Goal: Information Seeking & Learning: Get advice/opinions

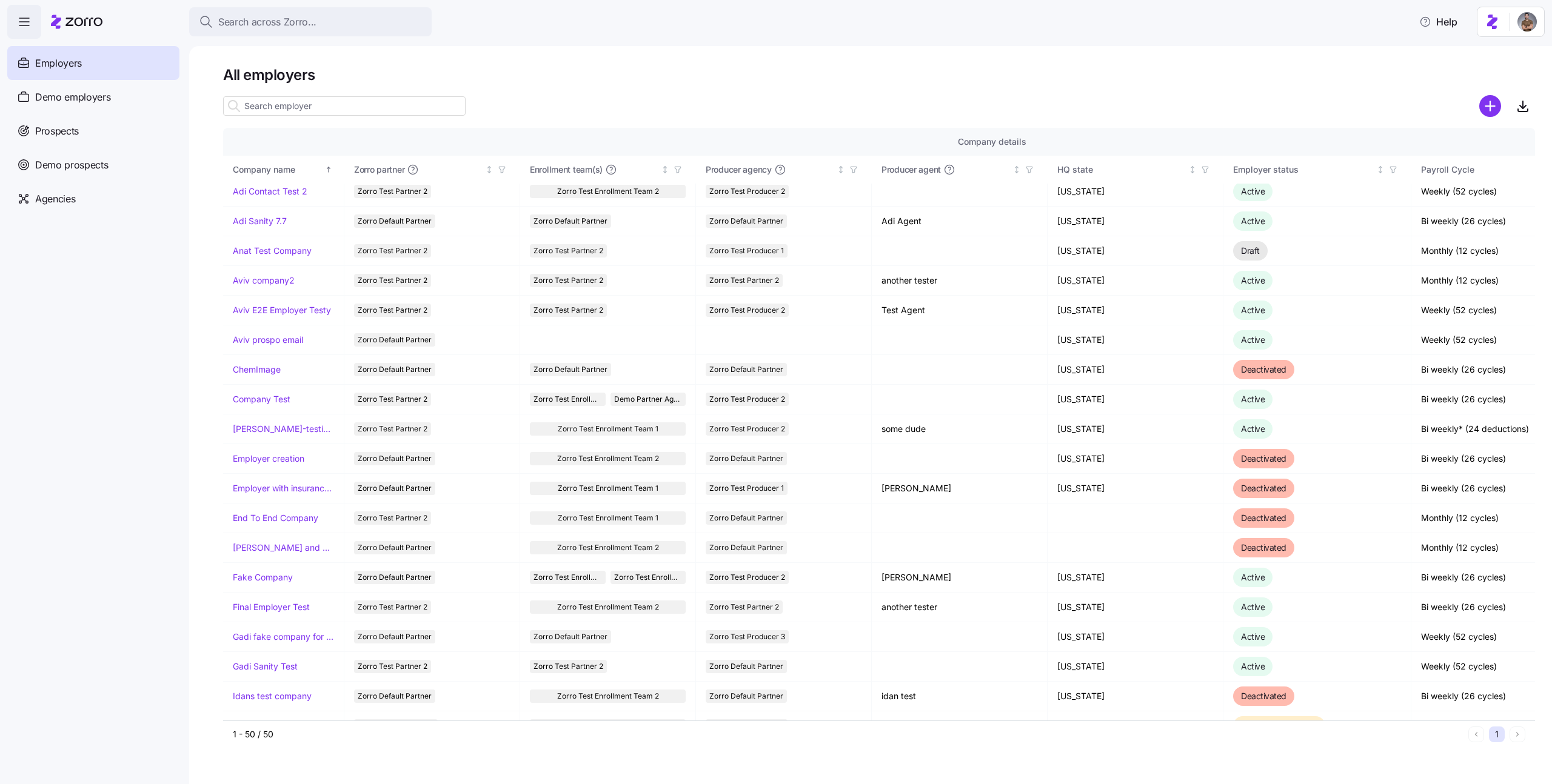
scroll to position [68, 0]
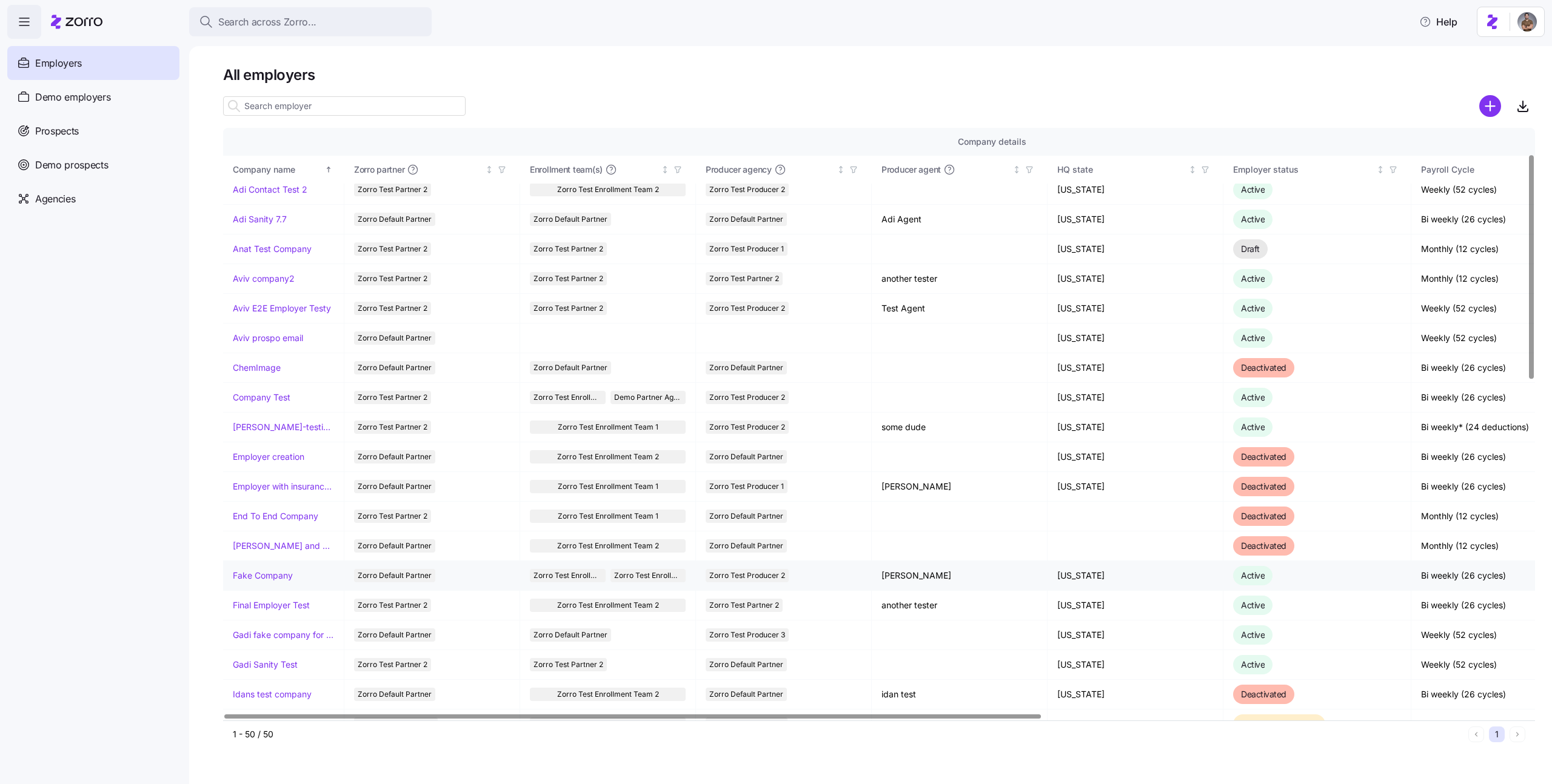
click at [256, 576] on link "Fake Company" at bounding box center [263, 575] width 60 height 12
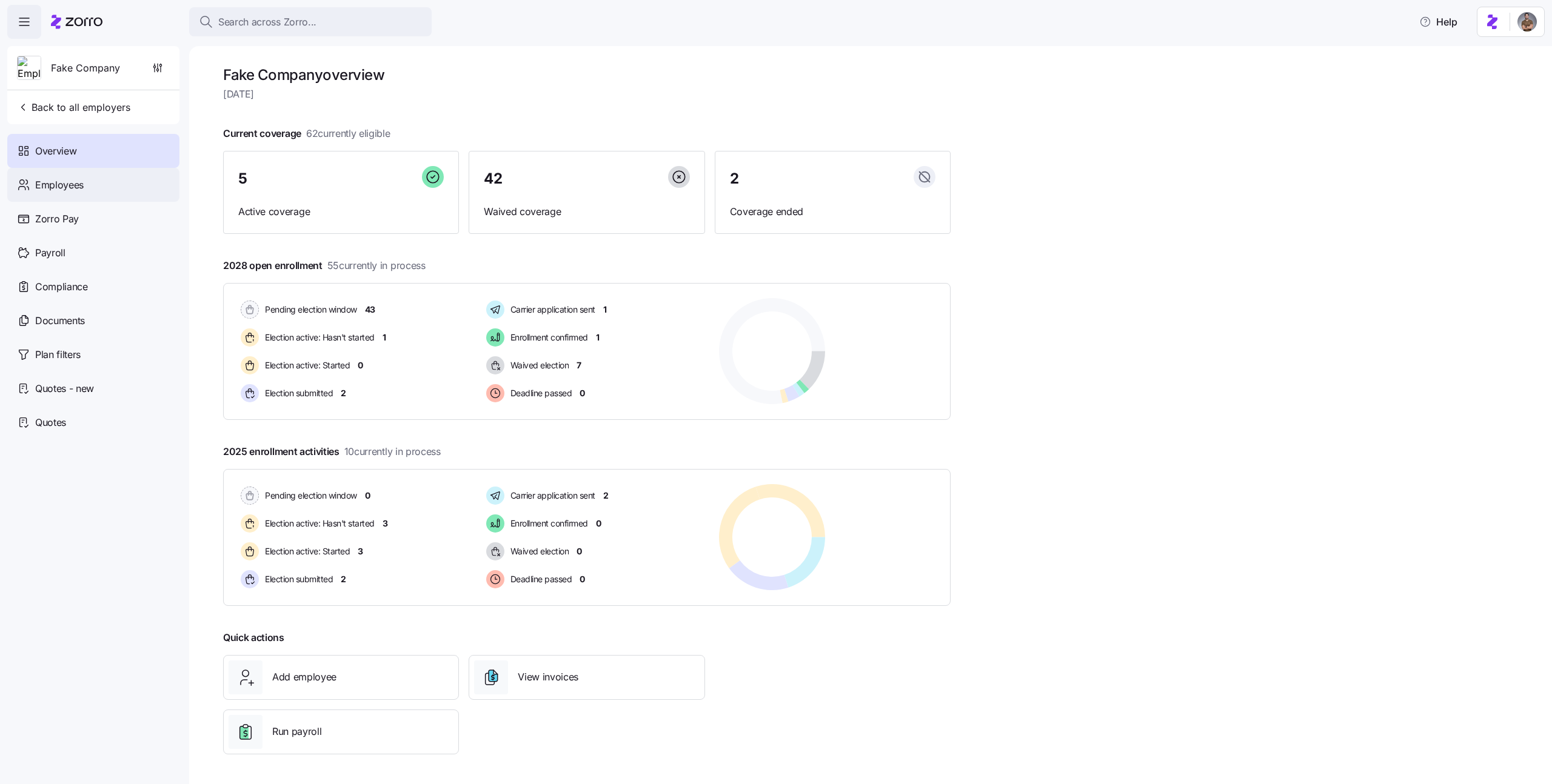
click at [56, 179] on span "Employees" at bounding box center [59, 185] width 48 height 15
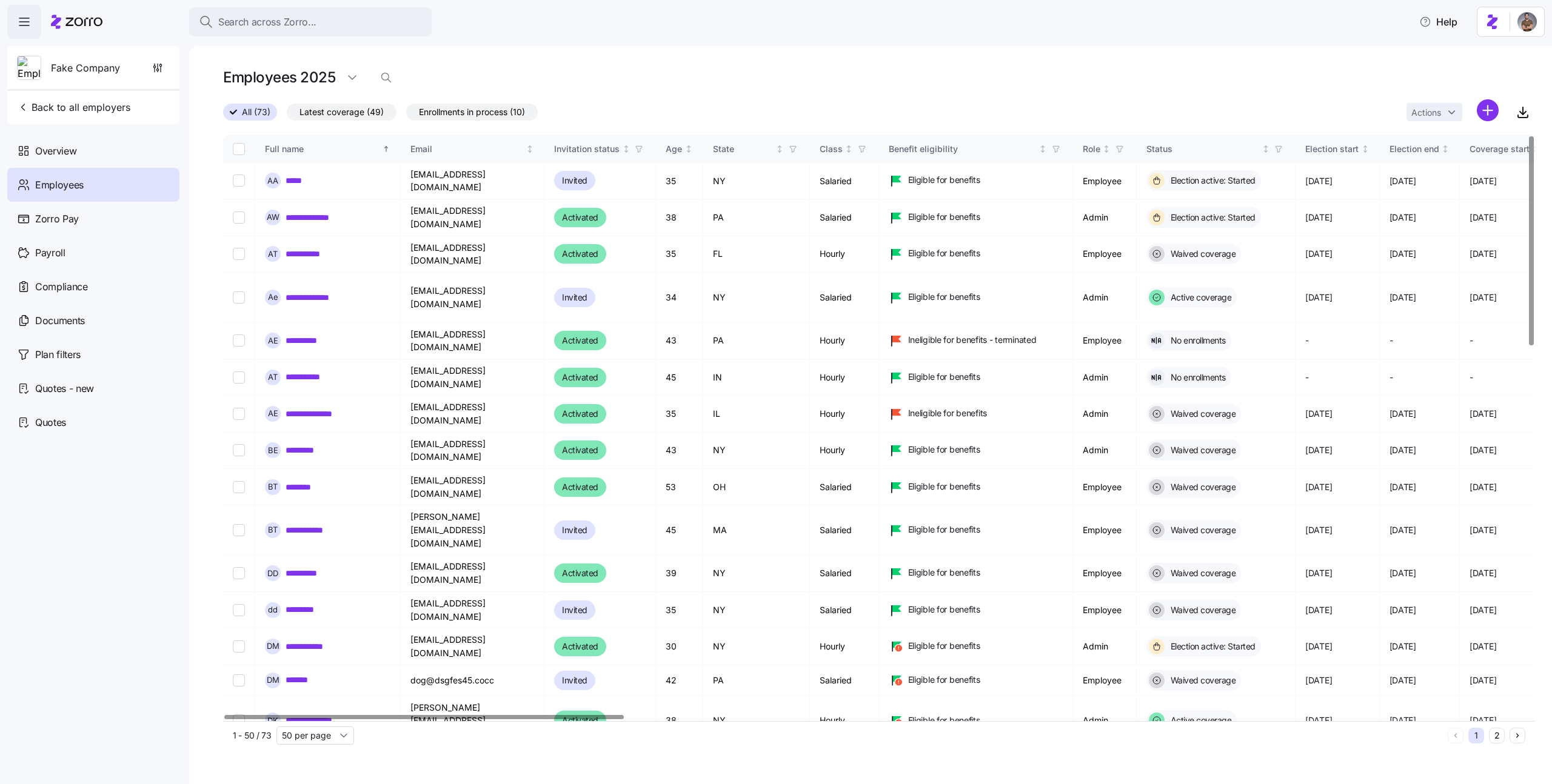
click at [688, 120] on div "All (73) Latest coverage (49) Enrollments in process (10) Actions" at bounding box center [878, 112] width 1312 height 26
click at [290, 334] on link "**********" at bounding box center [306, 340] width 42 height 12
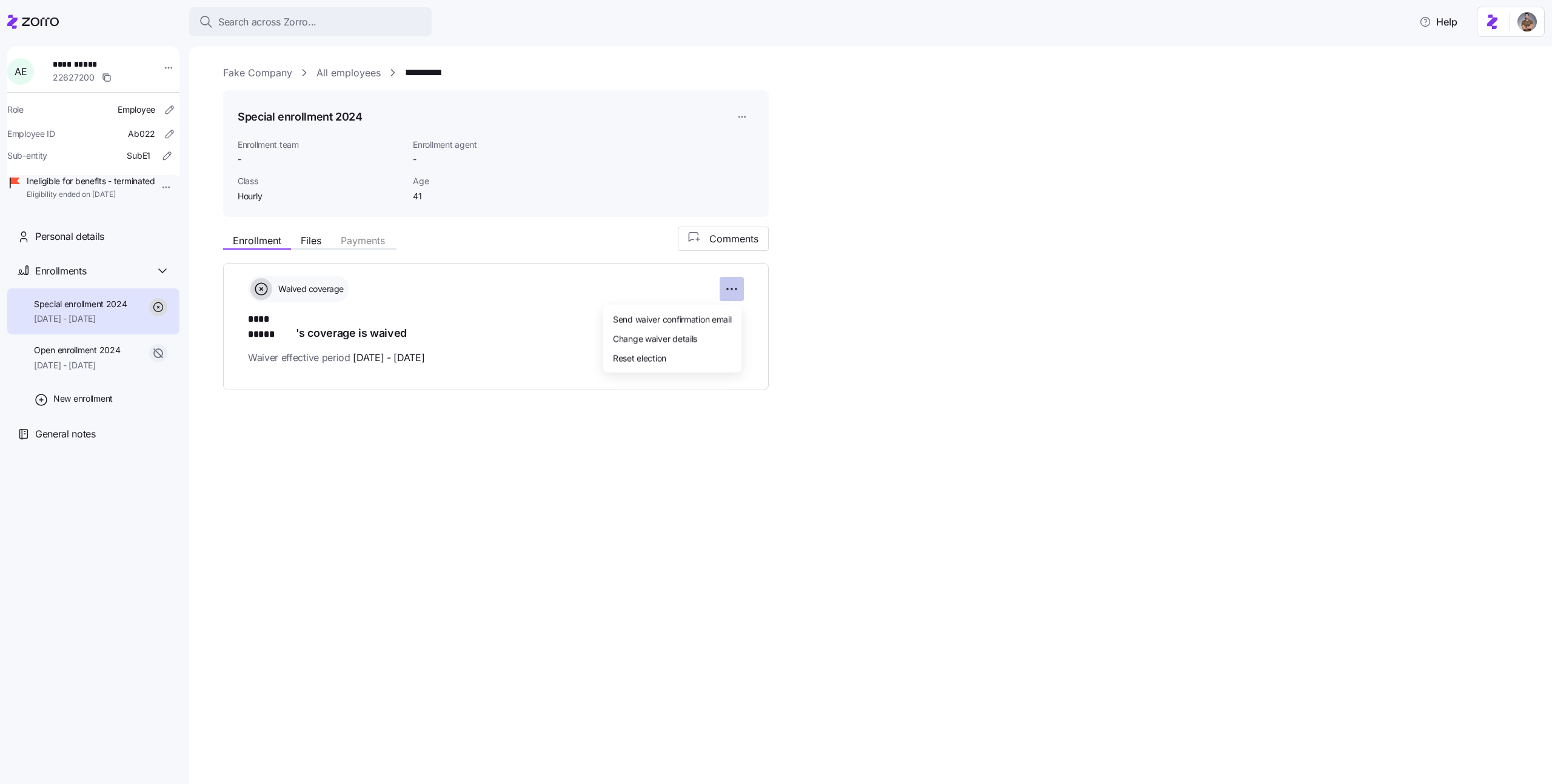
click at [728, 288] on html "**********" at bounding box center [776, 388] width 1552 height 777
click at [458, 468] on html "**********" at bounding box center [776, 388] width 1552 height 777
click at [123, 417] on div "New enrollment" at bounding box center [94, 400] width 172 height 36
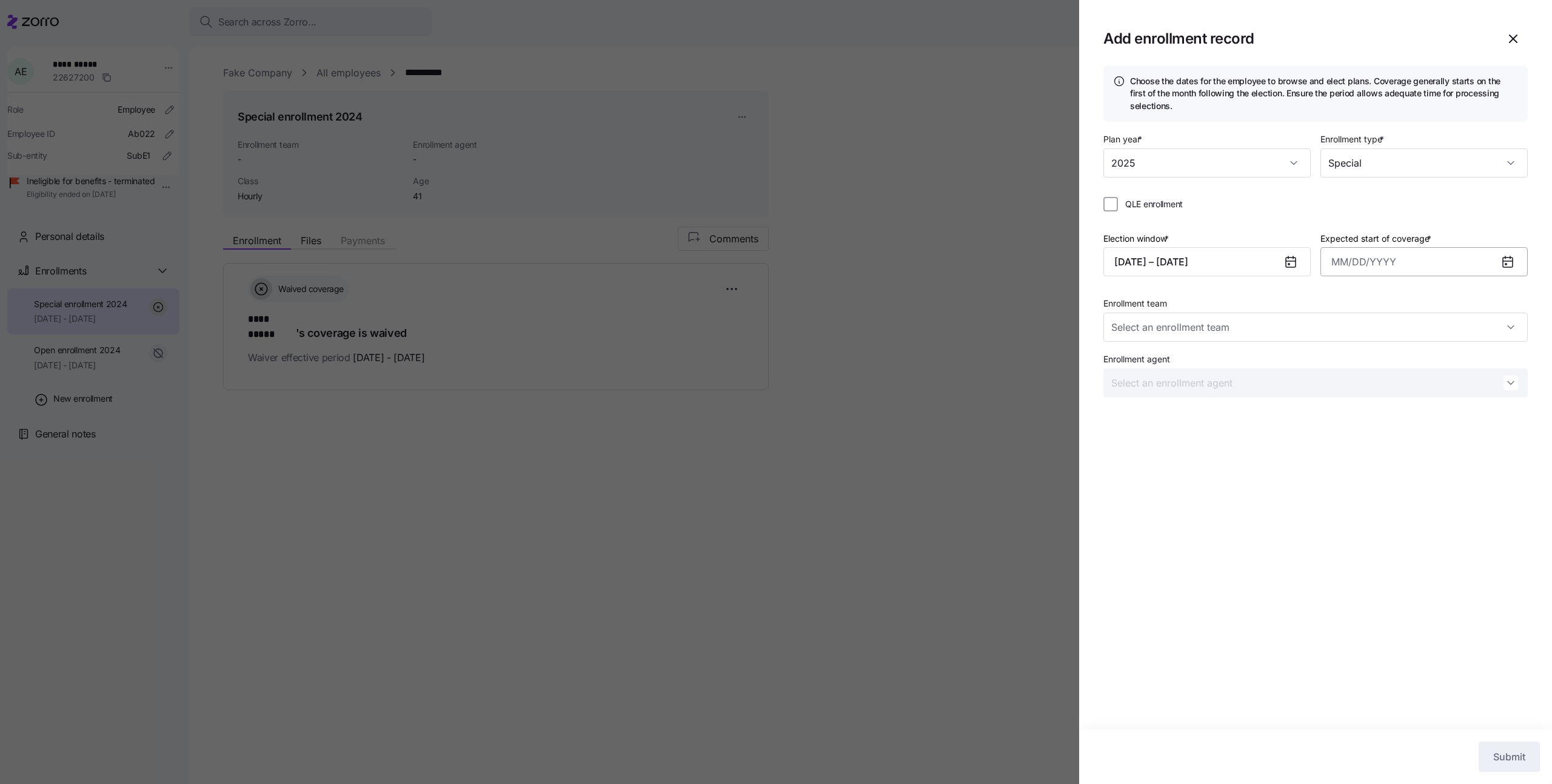
click at [1355, 247] on input "Expected start of coverage *" at bounding box center [1424, 262] width 207 height 29
click at [1224, 151] on input "2025" at bounding box center [1206, 162] width 207 height 29
click at [1156, 228] on div "2026" at bounding box center [1206, 225] width 197 height 26
click at [1236, 145] on div "Plan year * 2026" at bounding box center [1206, 154] width 207 height 46
click at [1213, 162] on input "2026" at bounding box center [1206, 162] width 207 height 29
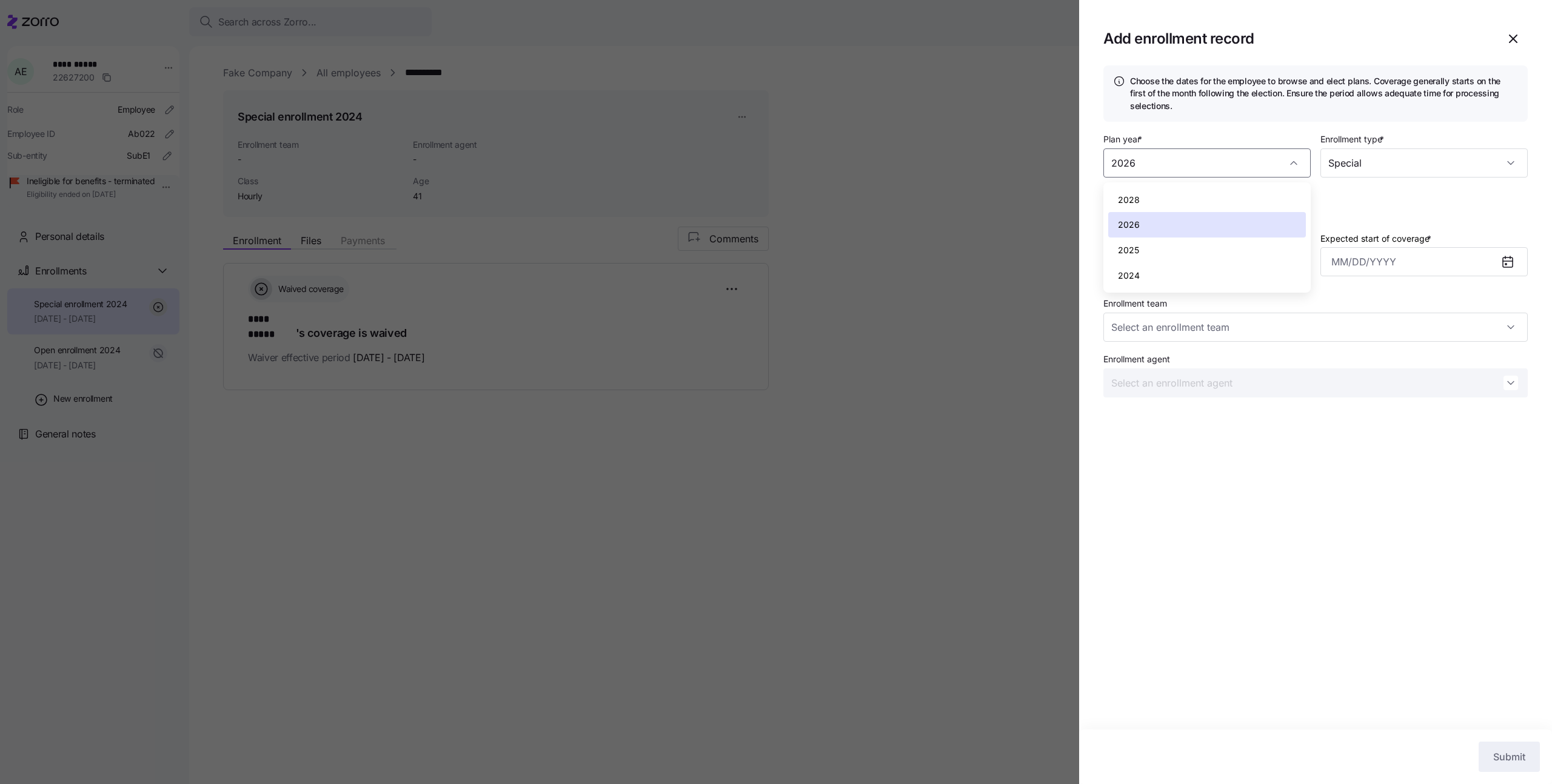
click at [1161, 247] on div "2025" at bounding box center [1206, 250] width 197 height 26
type input "2025"
click at [1185, 255] on button "[DATE] – [DATE]" at bounding box center [1206, 262] width 207 height 29
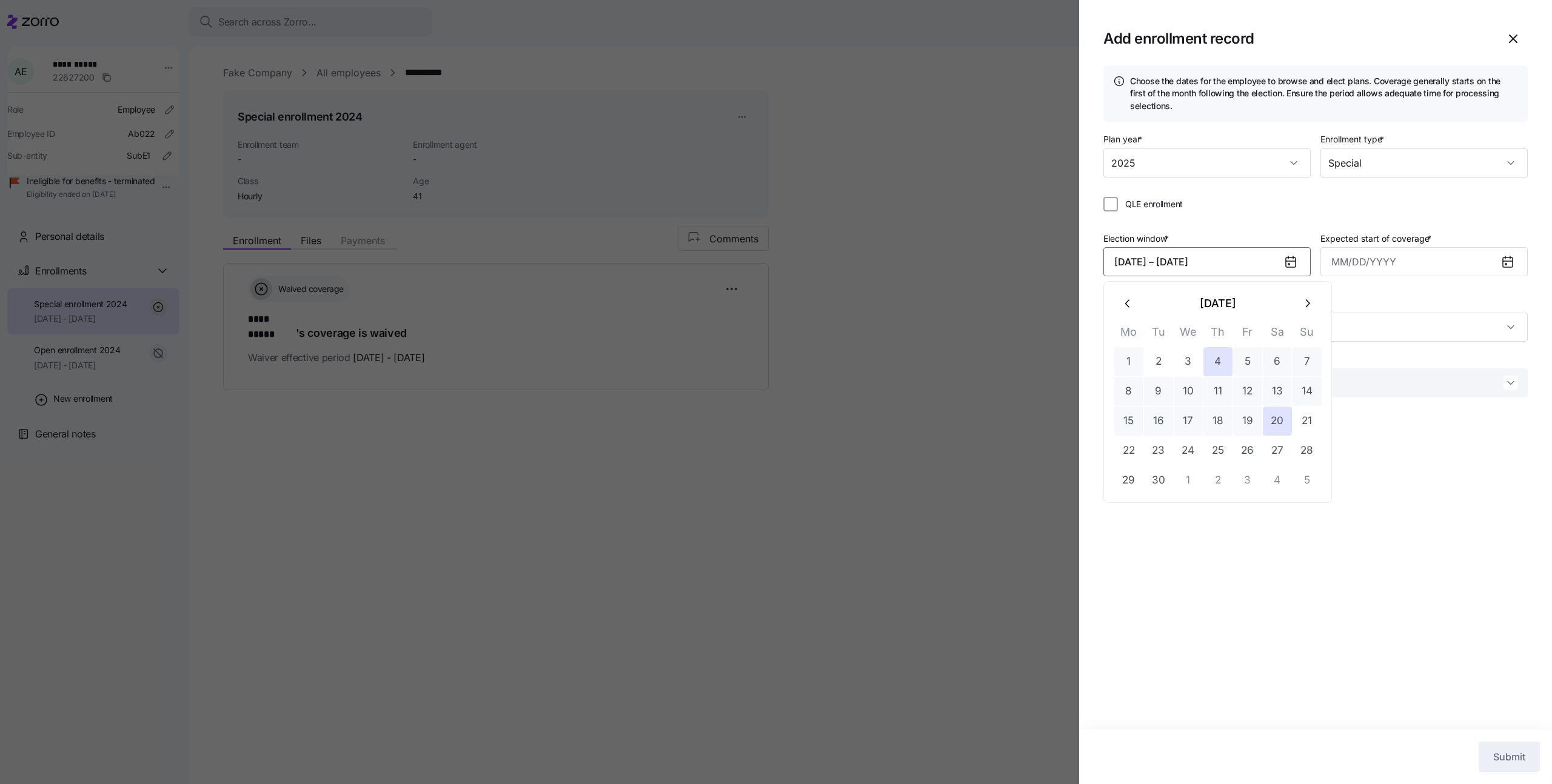
click at [1129, 365] on button "1" at bounding box center [1128, 362] width 29 height 29
click at [1126, 416] on button "15" at bounding box center [1128, 421] width 29 height 29
click at [1204, 416] on div "Choose the dates for the employee to browse and elect plans. Coverage generally…" at bounding box center [1315, 397] width 473 height 664
click at [1451, 266] on input "Expected start of coverage *" at bounding box center [1424, 262] width 207 height 29
click at [1425, 281] on div "Election window * [DATE] – [DATE] Expected start of coverage *" at bounding box center [1315, 258] width 424 height 56
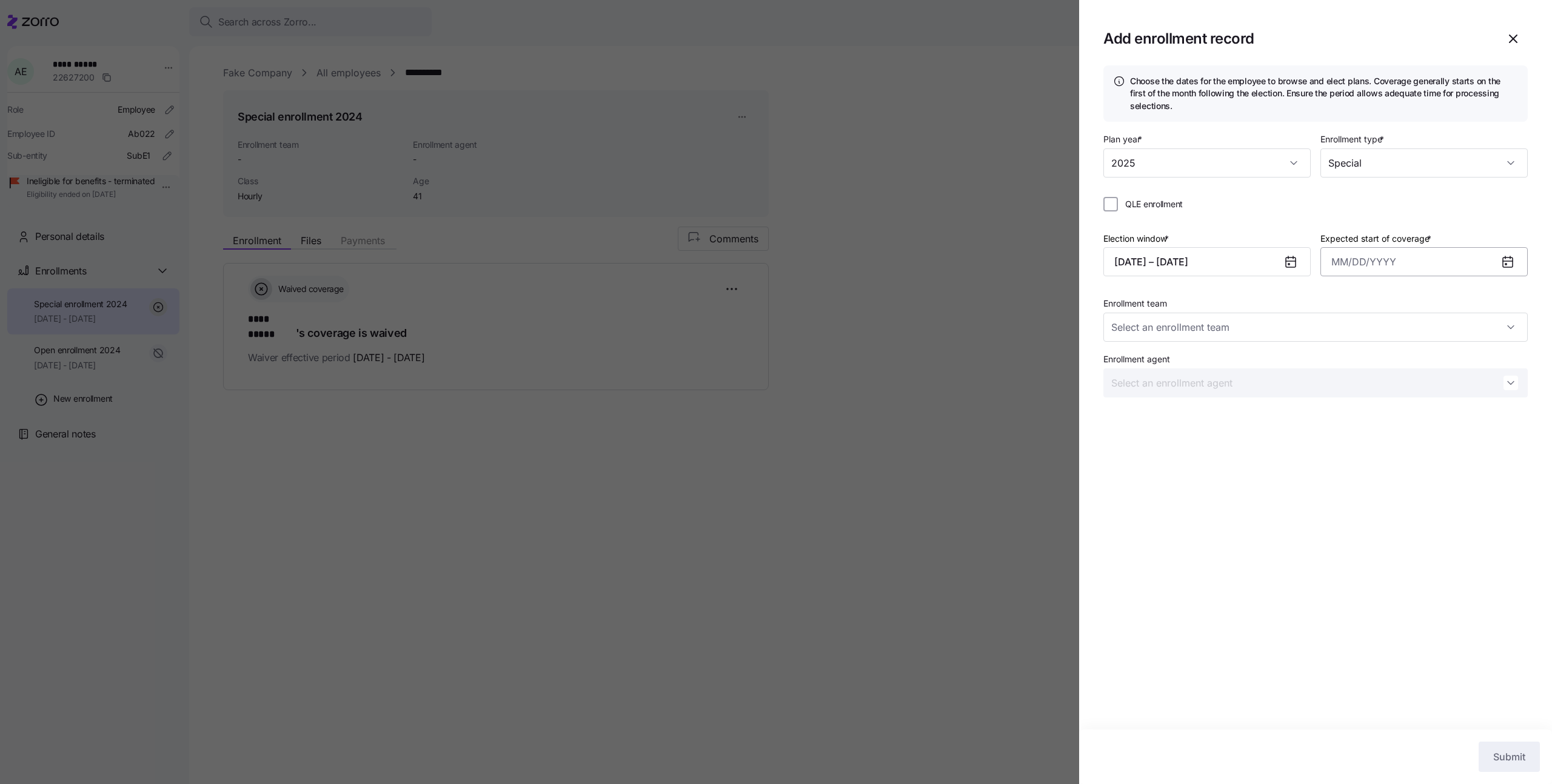
click at [1393, 260] on input "Expected start of coverage *" at bounding box center [1424, 262] width 207 height 29
click at [1481, 303] on button "[DATE]" at bounding box center [1434, 303] width 149 height 29
click at [1369, 243] on label "Expected start of coverage *" at bounding box center [1377, 239] width 113 height 13
click at [1369, 247] on input "Expected start of coverage *" at bounding box center [1424, 262] width 207 height 29
click at [1234, 518] on div "Choose the dates for the employee to browse and elect plans. Coverage generally…" at bounding box center [1315, 397] width 473 height 664
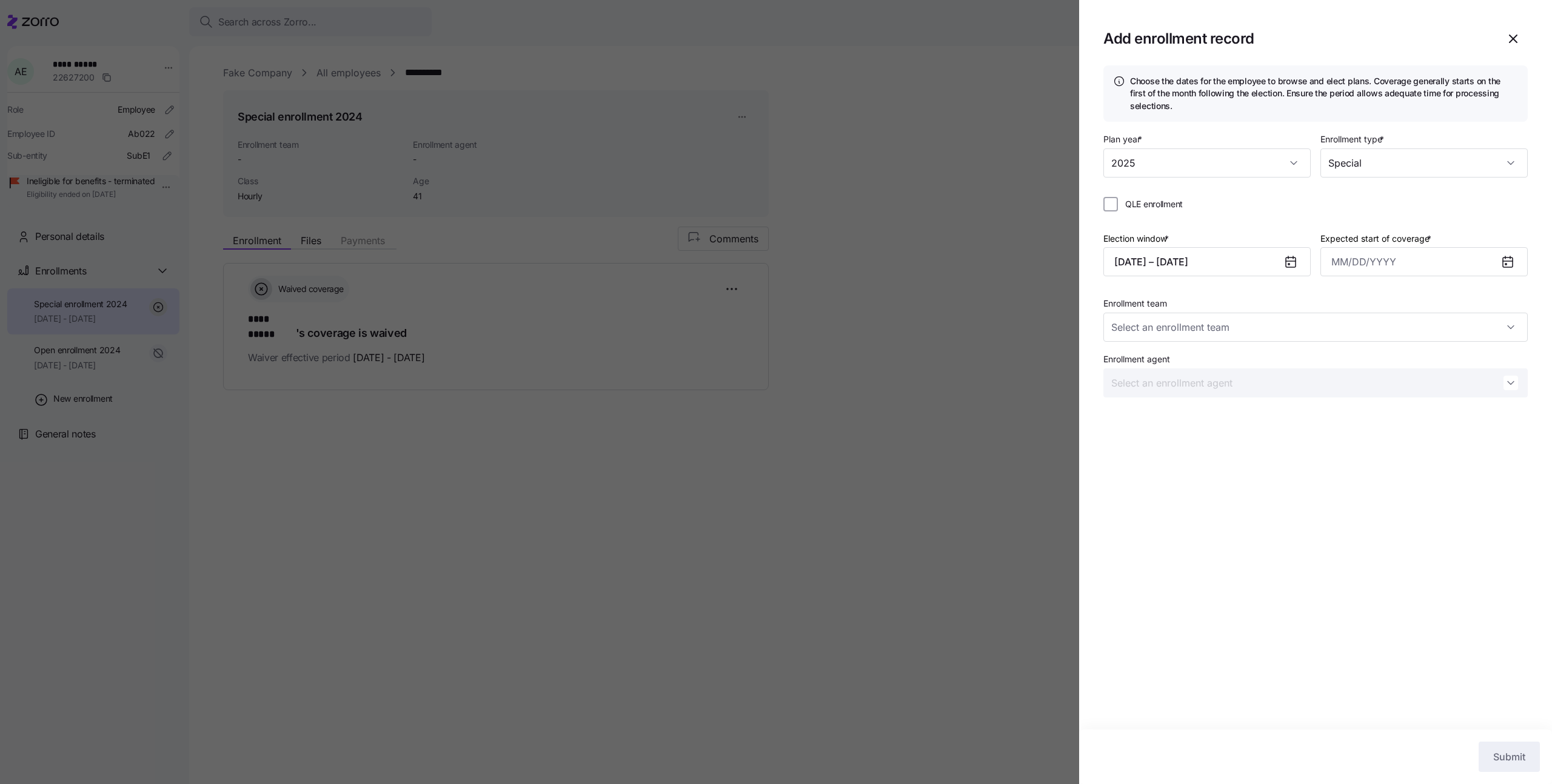
click at [827, 569] on div at bounding box center [776, 392] width 1552 height 784
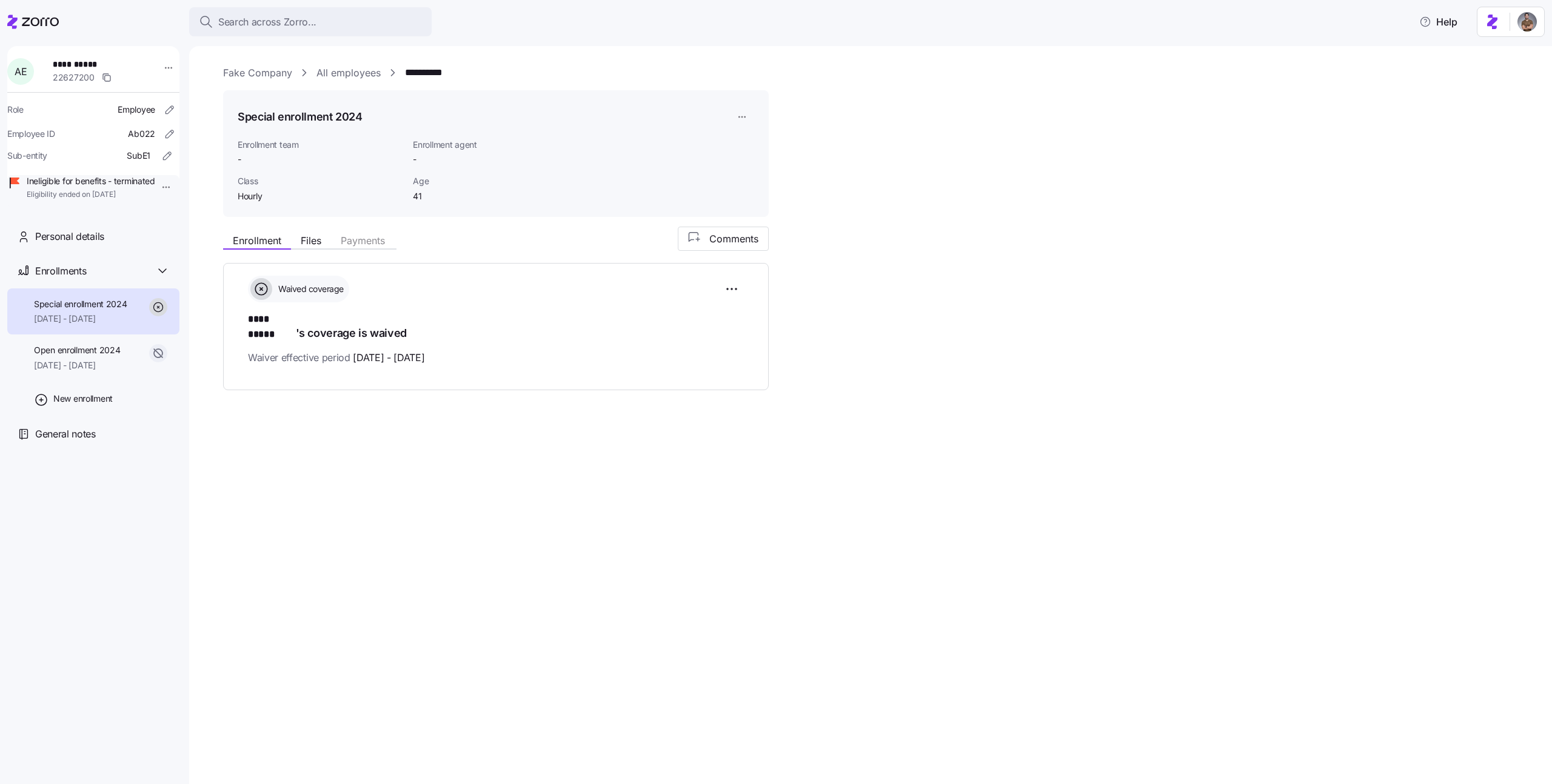
click at [356, 70] on link "All employees" at bounding box center [349, 73] width 64 height 15
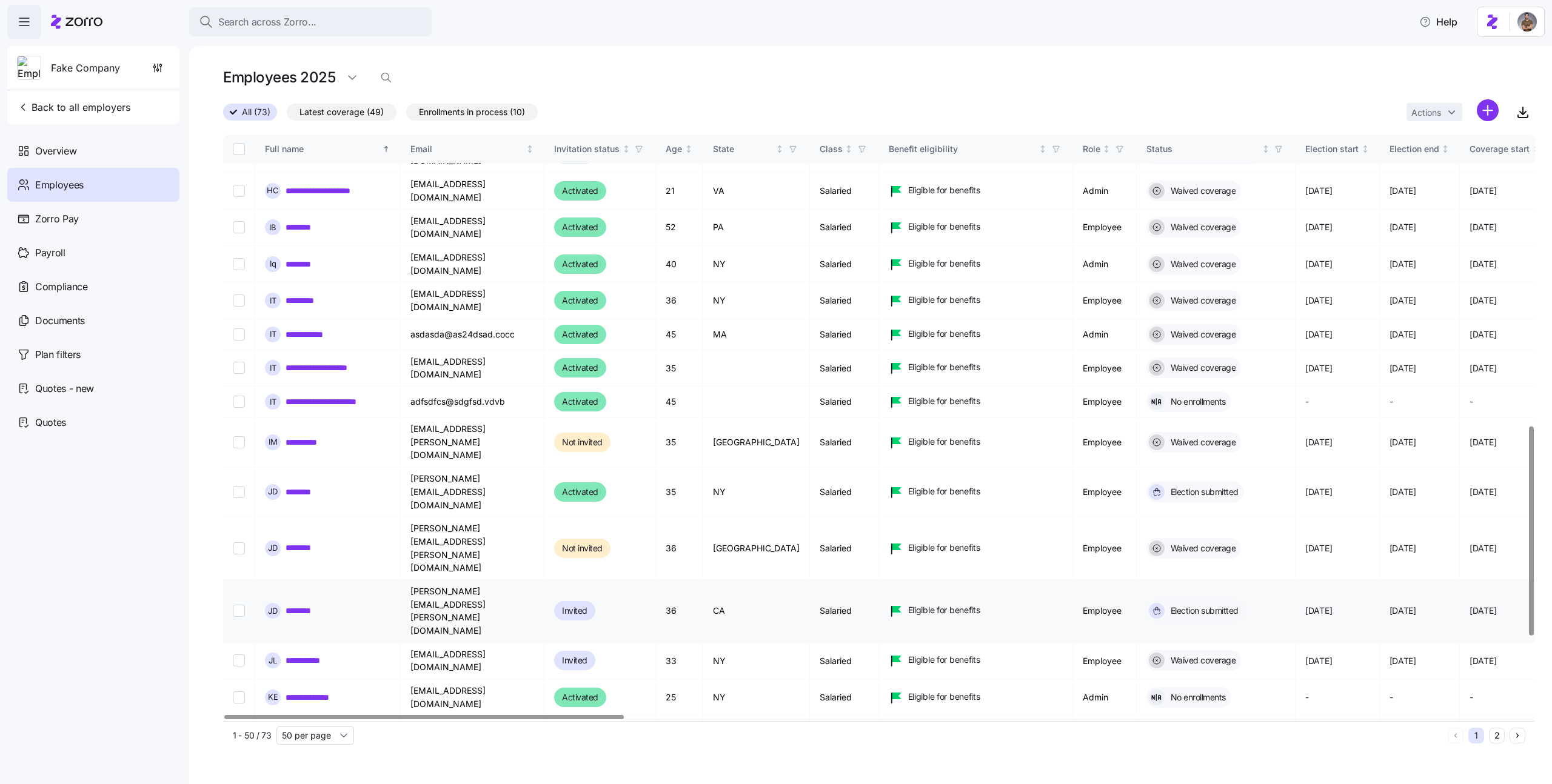
scroll to position [889, 0]
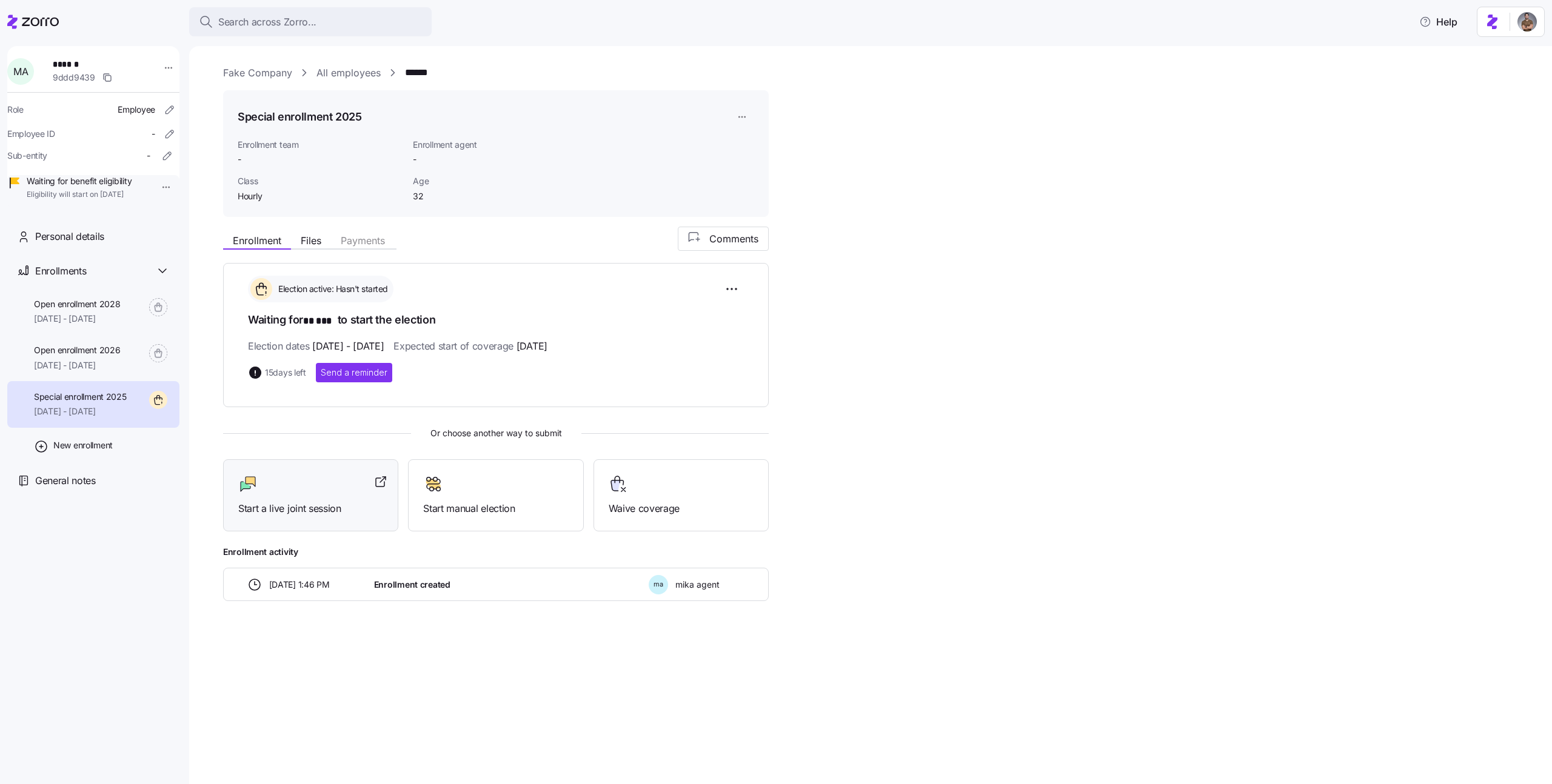
click at [298, 498] on div "Start a live joint session" at bounding box center [310, 495] width 145 height 42
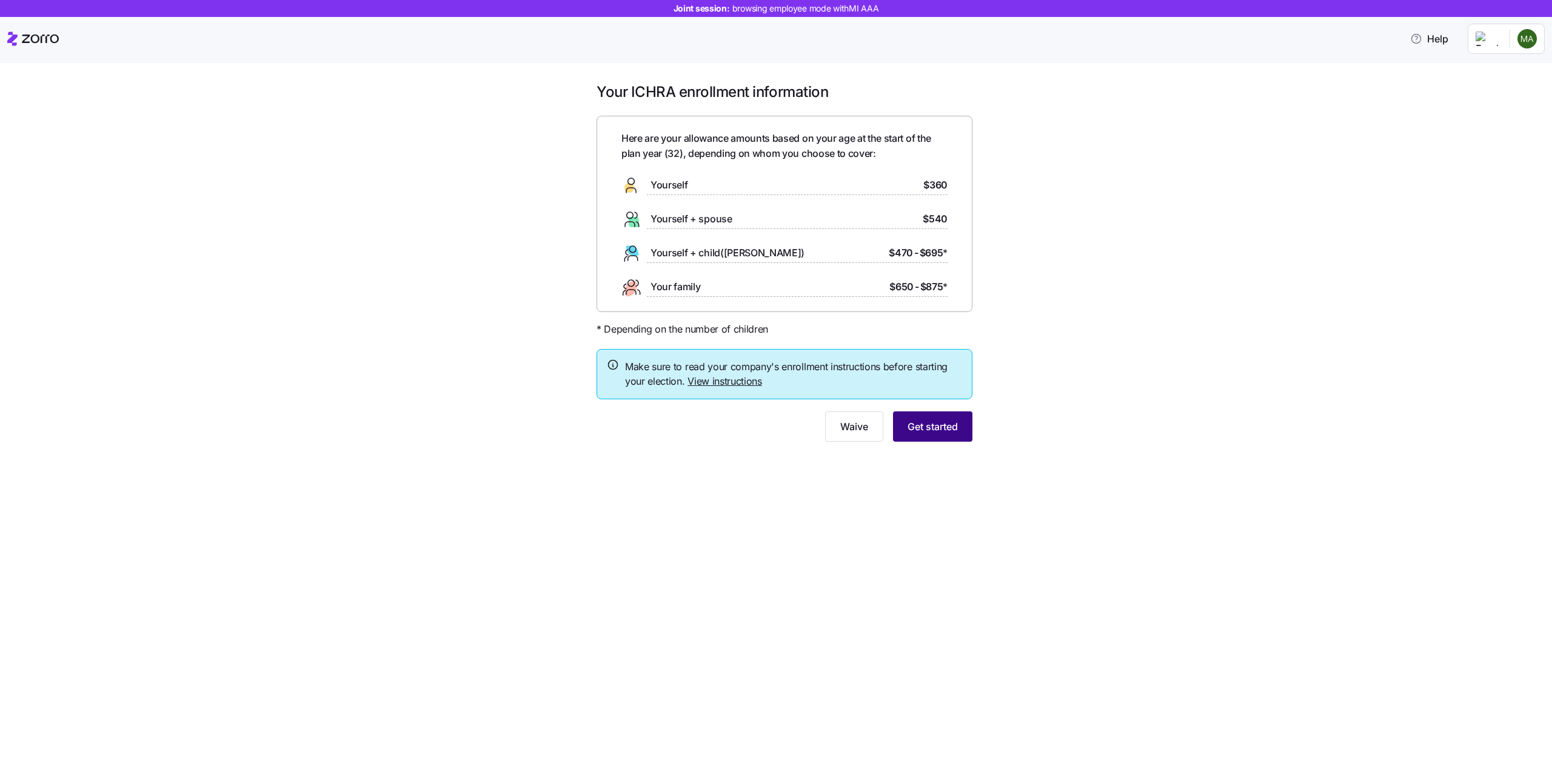
click at [959, 418] on button "Get started" at bounding box center [932, 427] width 79 height 30
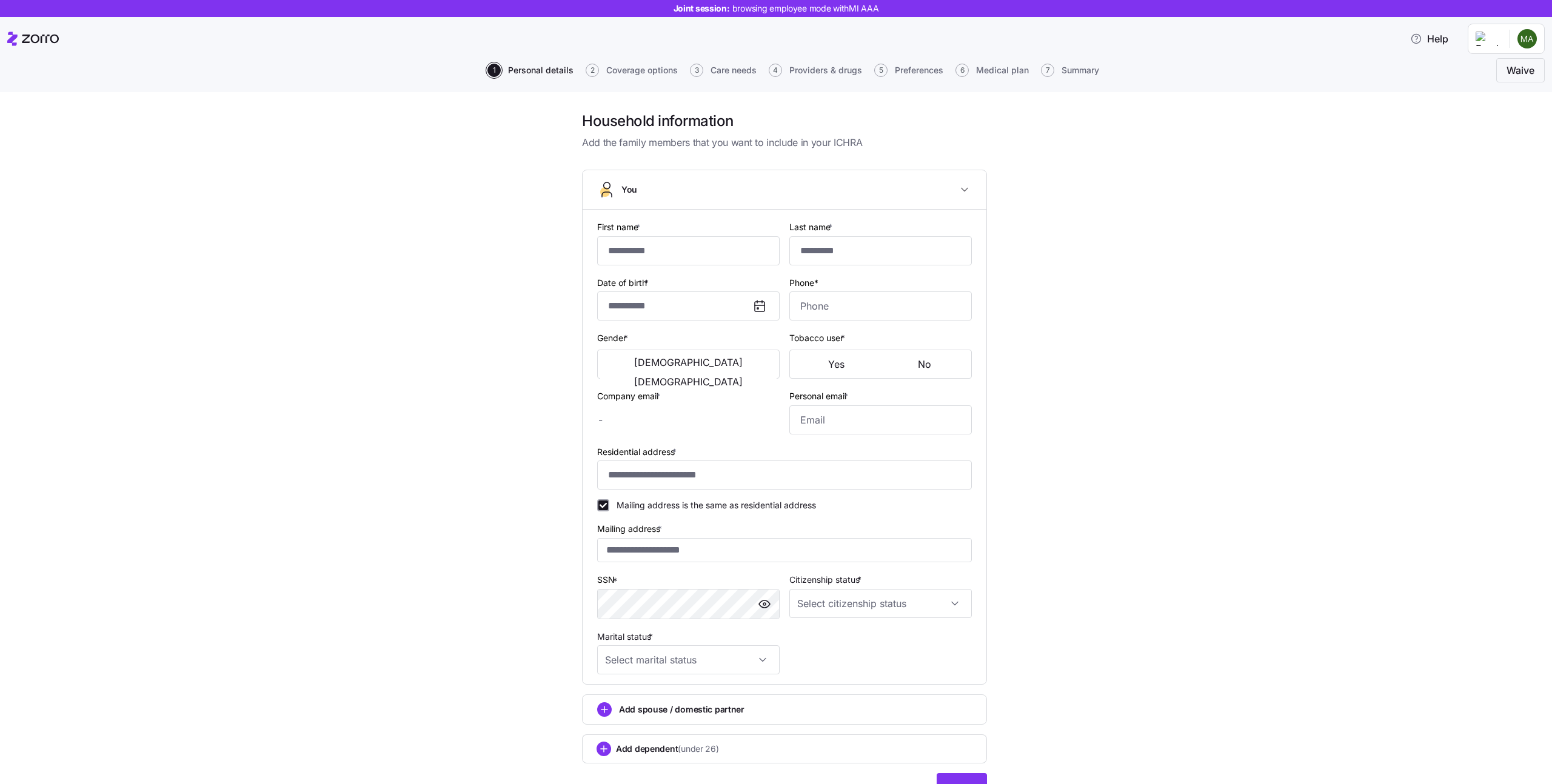
type input "**"
type input "***"
type input "[EMAIL_ADDRESS][DOMAIN_NAME]"
type input "**********"
checkbox input "true"
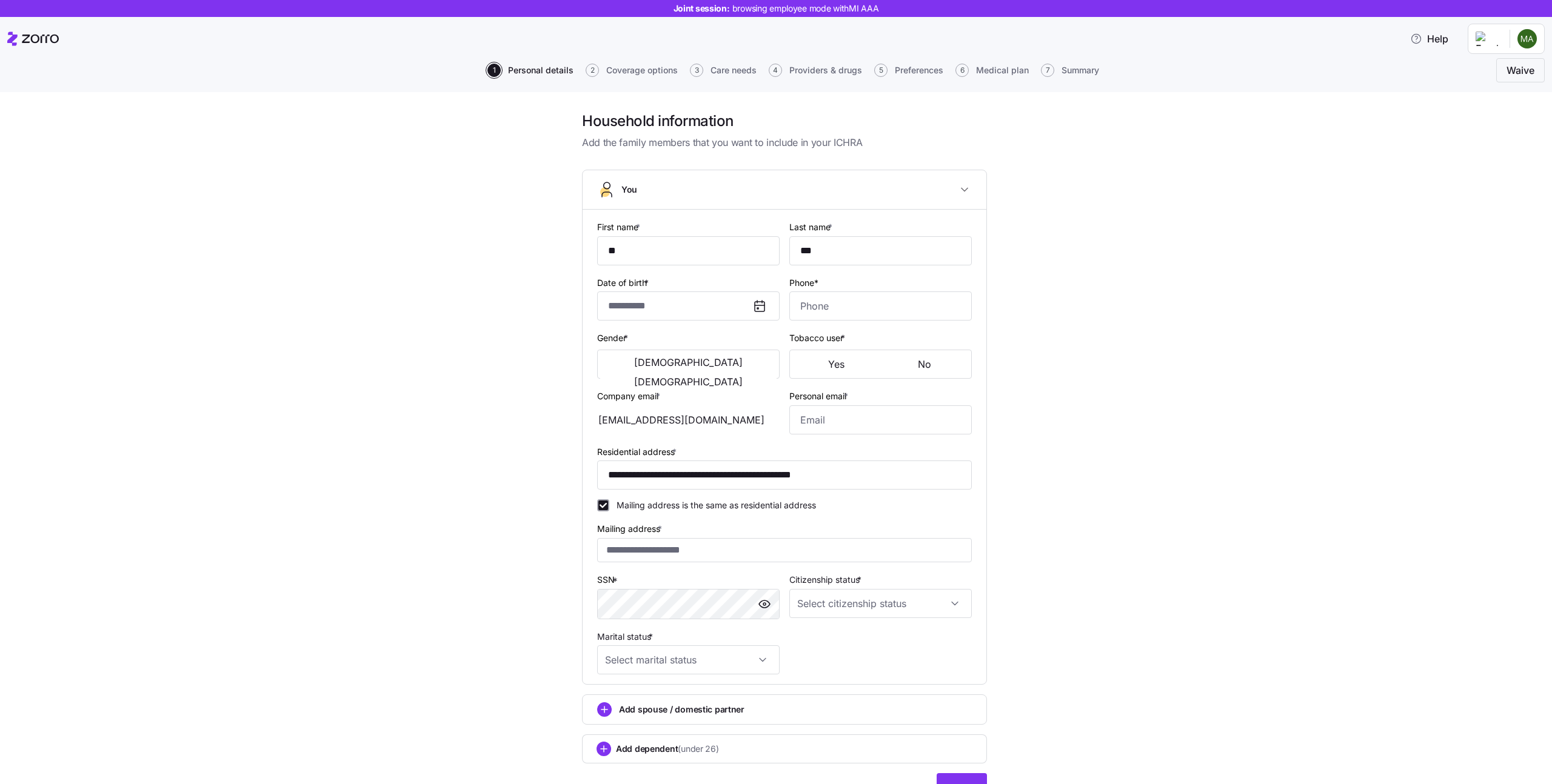
type input "**********"
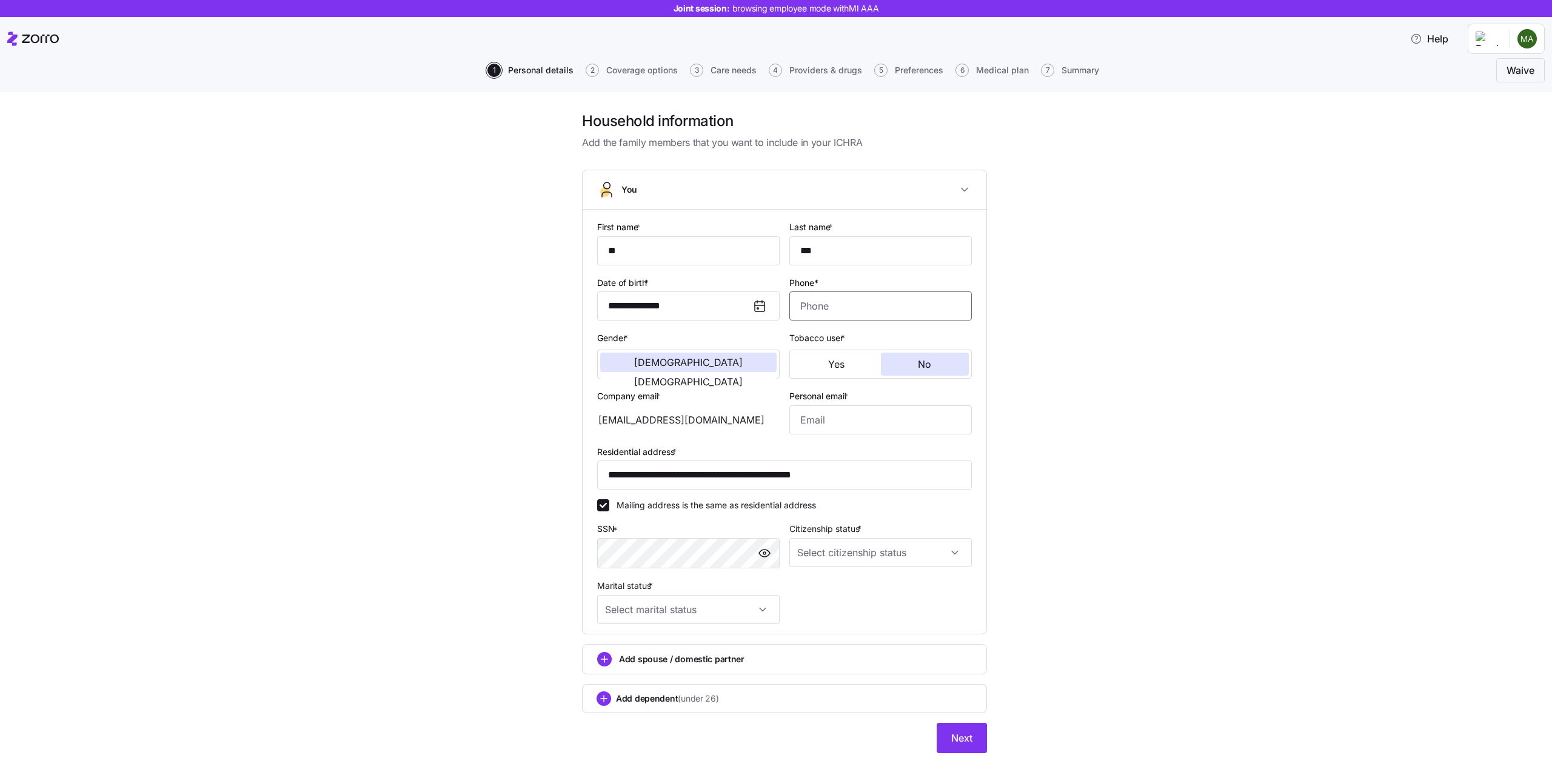
click at [825, 300] on input "Phone*" at bounding box center [879, 306] width 182 height 29
type input "(958) 948-8925"
click at [1069, 396] on div "**********" at bounding box center [784, 439] width 1501 height 656
click at [928, 414] on input "Personal email *" at bounding box center [879, 419] width 182 height 29
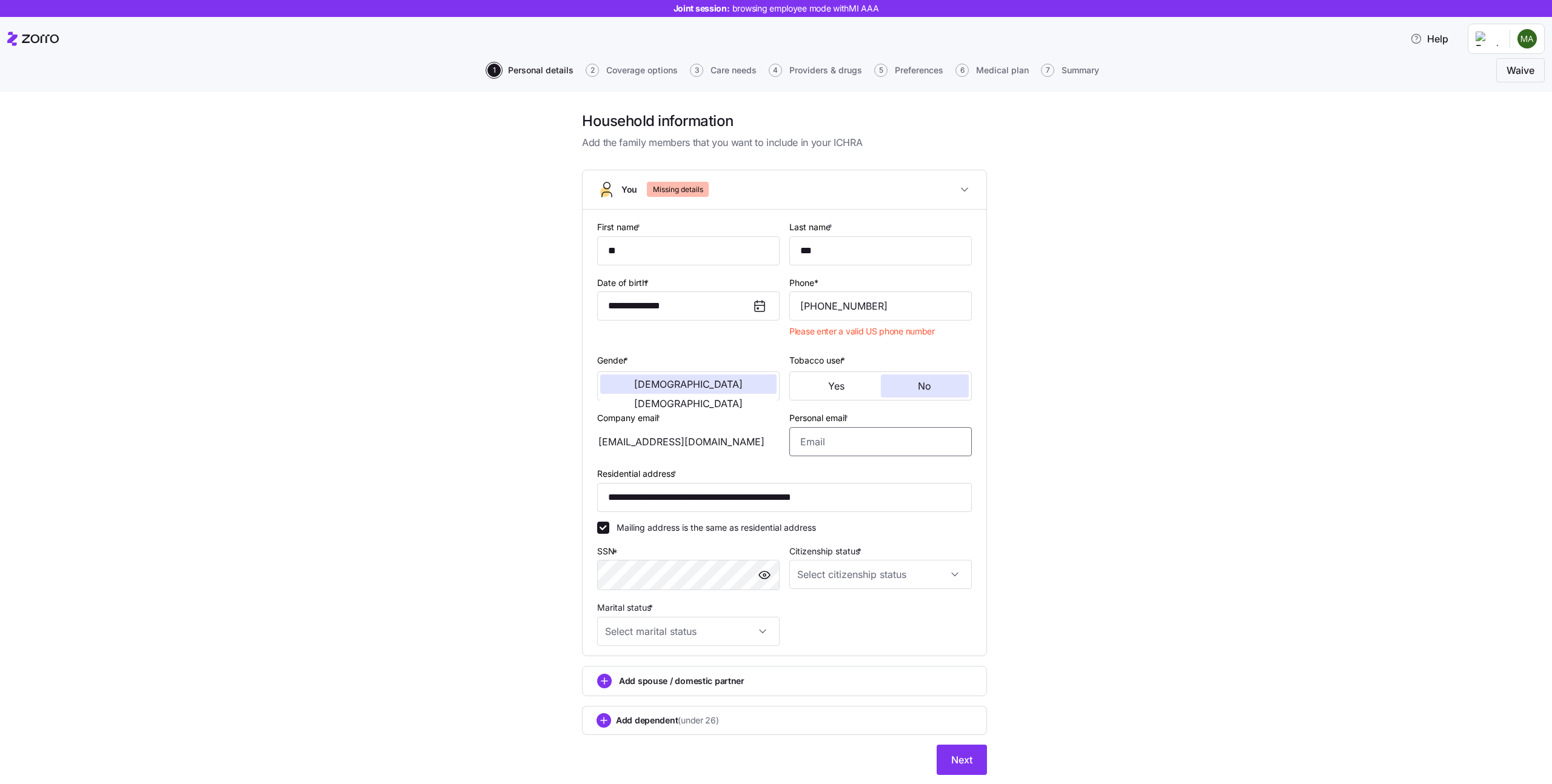
type input "kellen96@hotmail.com"
click at [1056, 510] on div "**********" at bounding box center [784, 451] width 1501 height 678
click at [915, 307] on input "(958) 948-8925" at bounding box center [879, 306] width 182 height 29
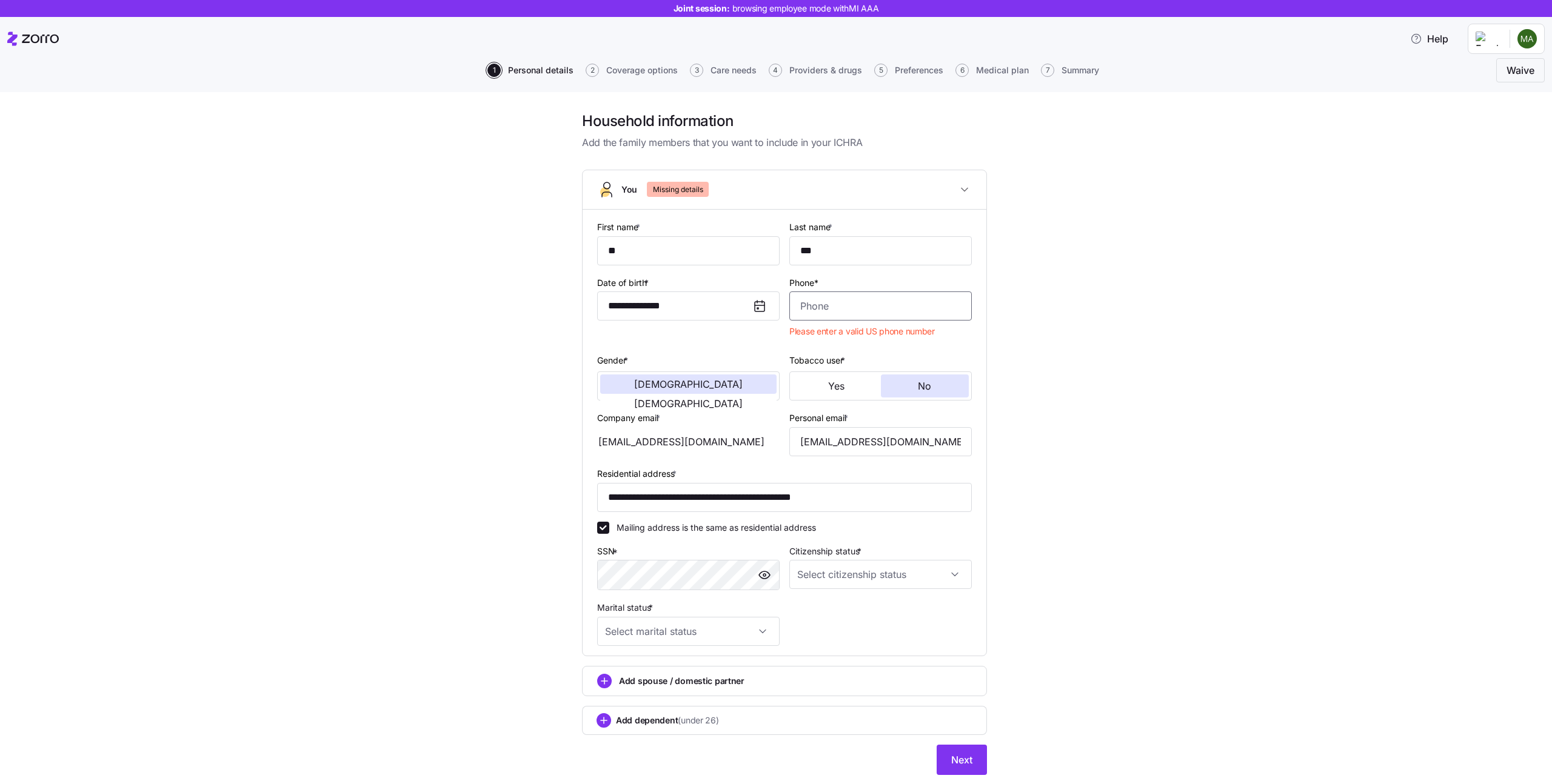
click at [915, 307] on input "Phone*" at bounding box center [879, 306] width 182 height 29
type input "(516) 837-9844"
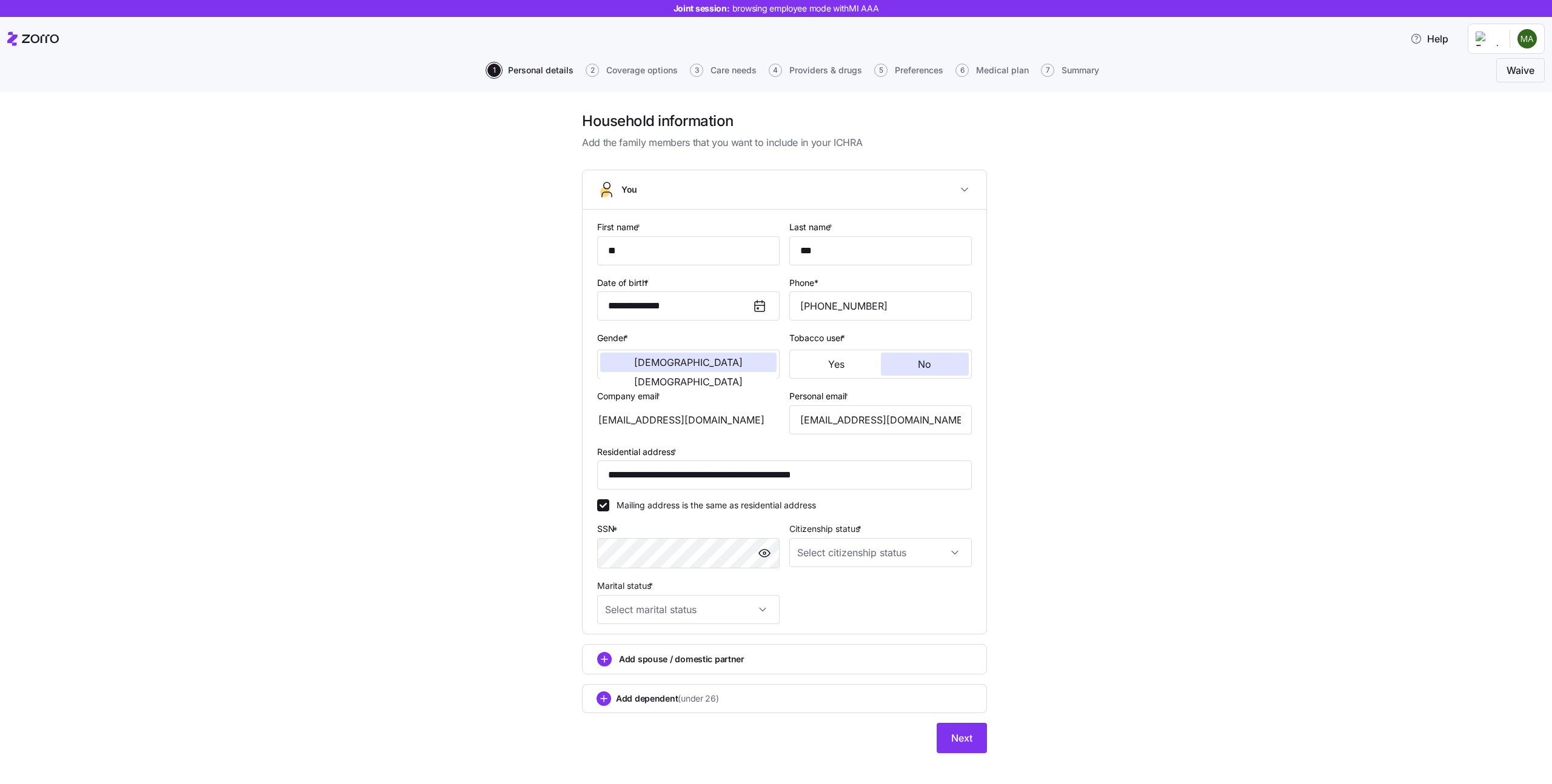
click at [1156, 367] on div "**********" at bounding box center [784, 439] width 1501 height 656
click at [686, 615] on input "Marital status *" at bounding box center [688, 609] width 182 height 29
click at [662, 636] on div "Single" at bounding box center [688, 646] width 173 height 26
type input "Single"
click at [825, 557] on input "Citizenship status *" at bounding box center [879, 553] width 182 height 29
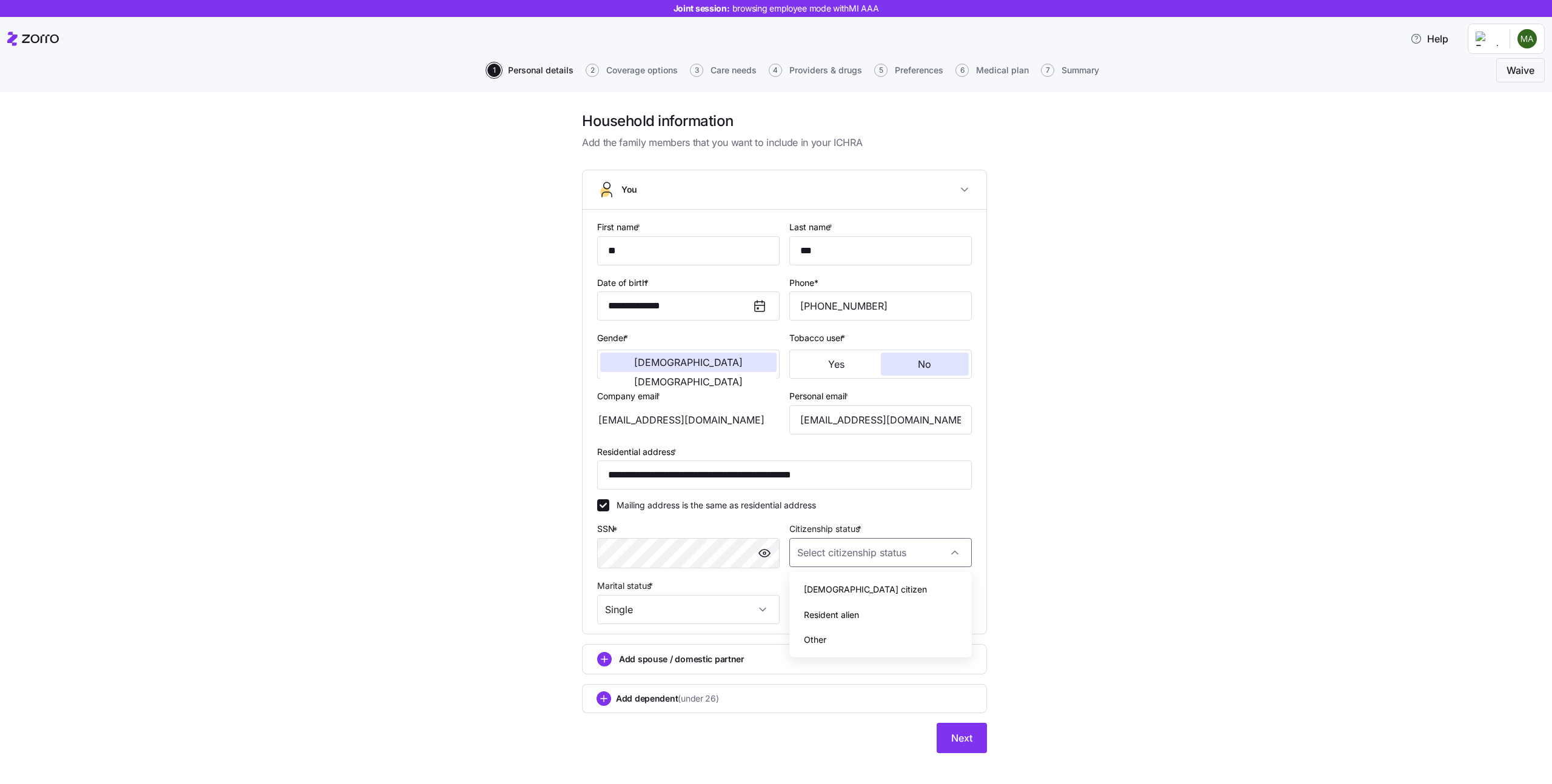
click at [825, 593] on span "US citizen" at bounding box center [865, 589] width 123 height 13
type input "US citizen"
click at [690, 473] on input "**********" at bounding box center [784, 475] width 375 height 29
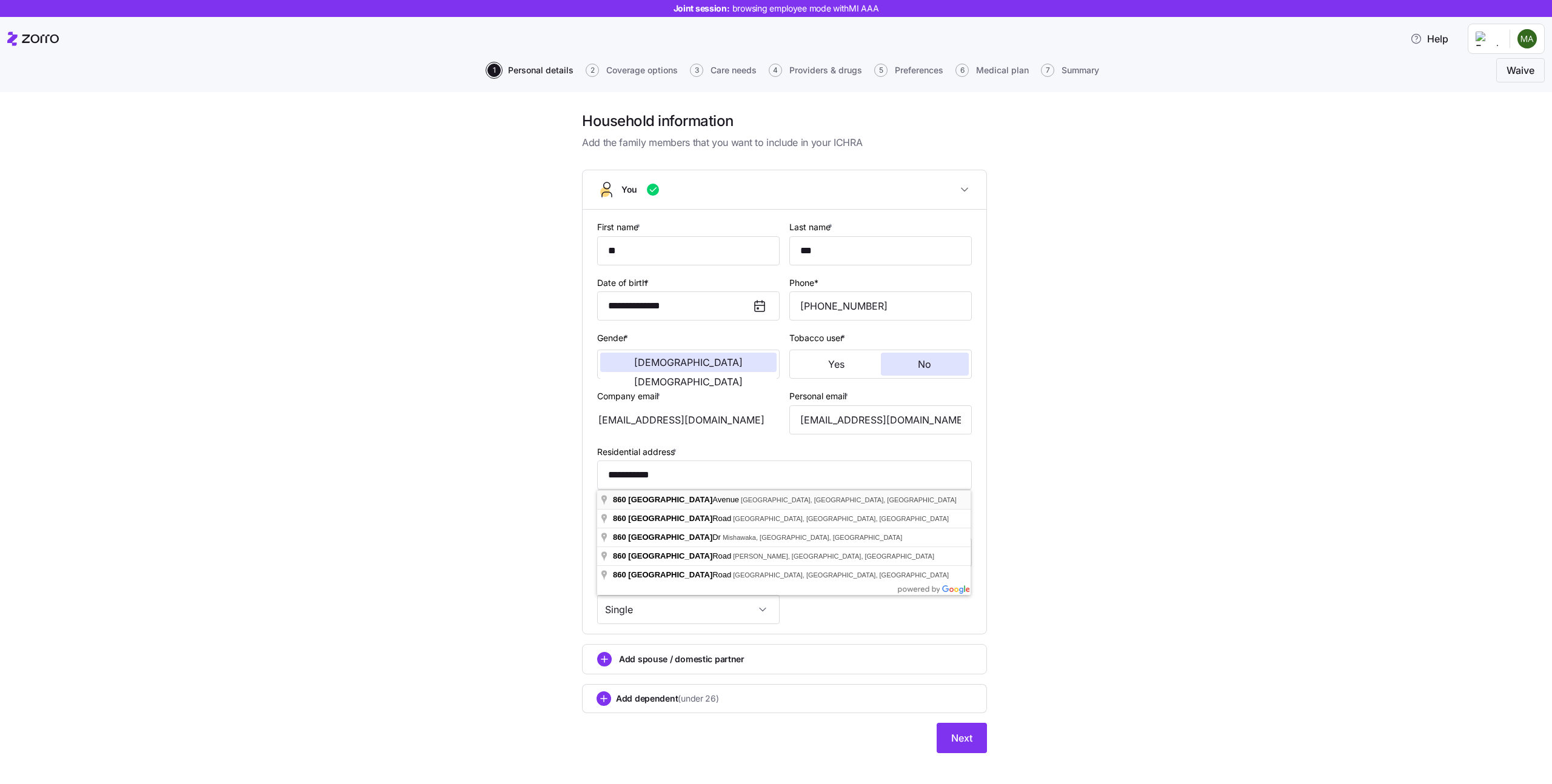
type input "**********"
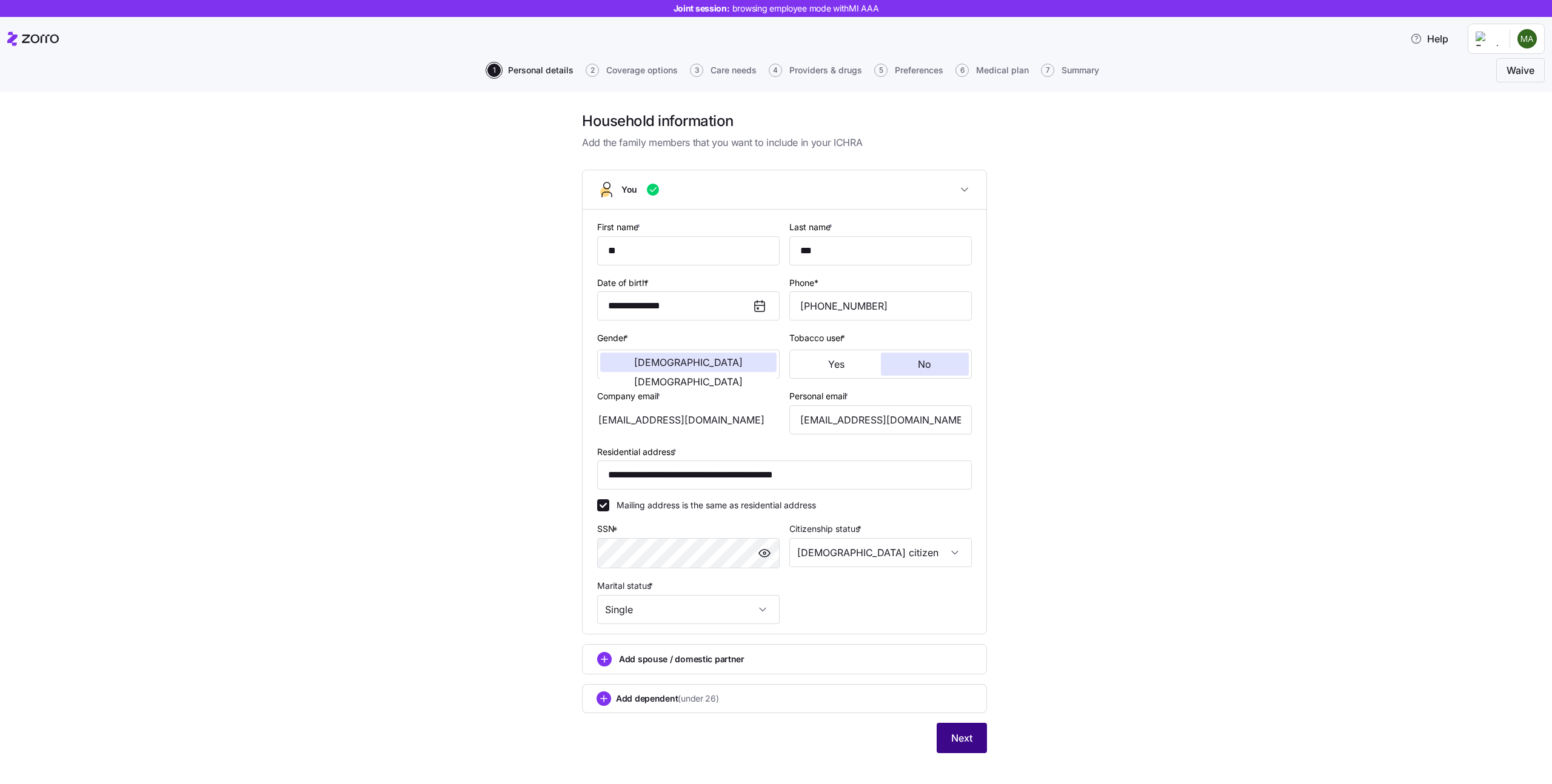
click at [967, 744] on span "Next" at bounding box center [962, 738] width 21 height 14
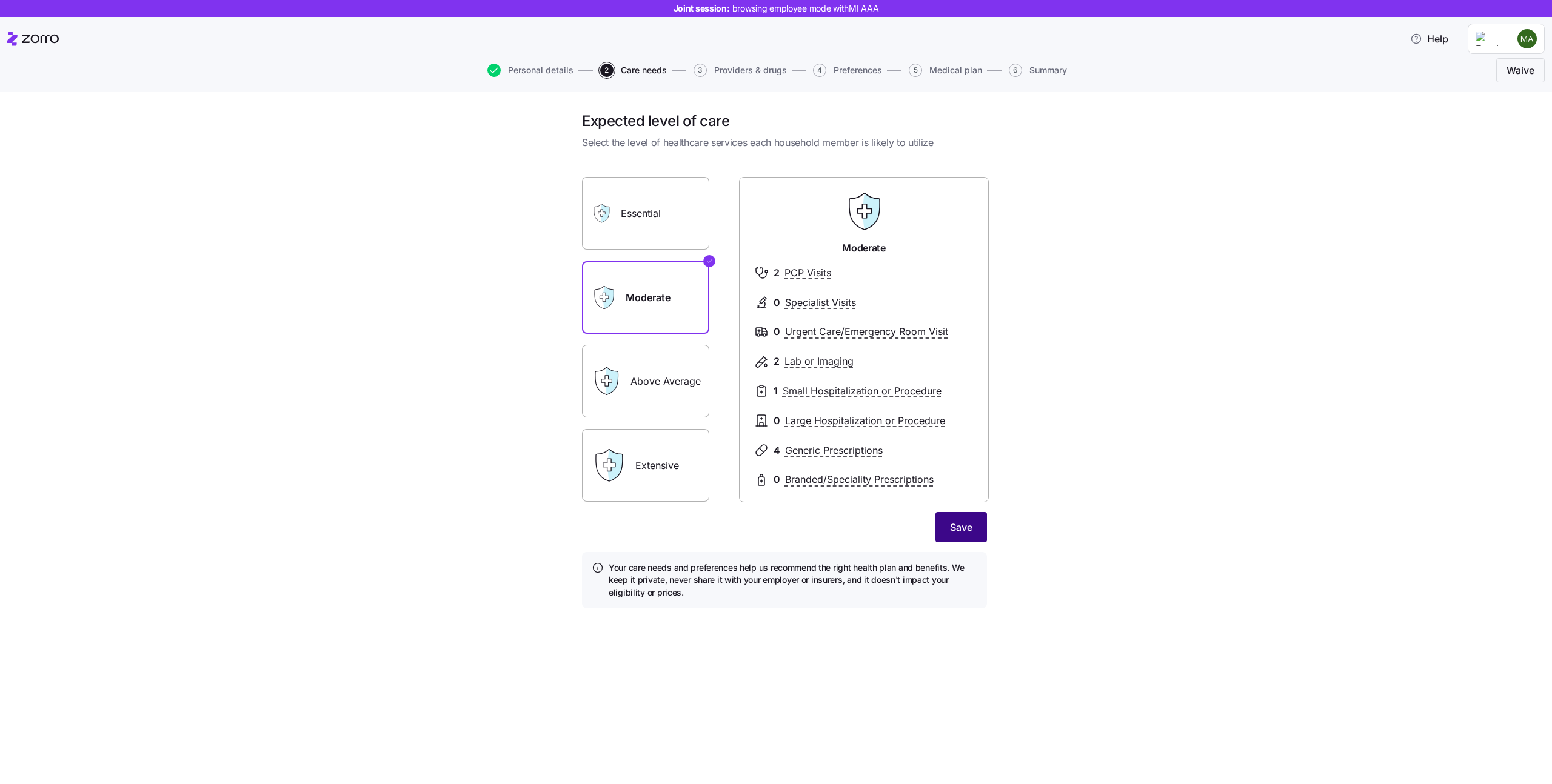
click at [957, 536] on button "Save" at bounding box center [961, 527] width 52 height 30
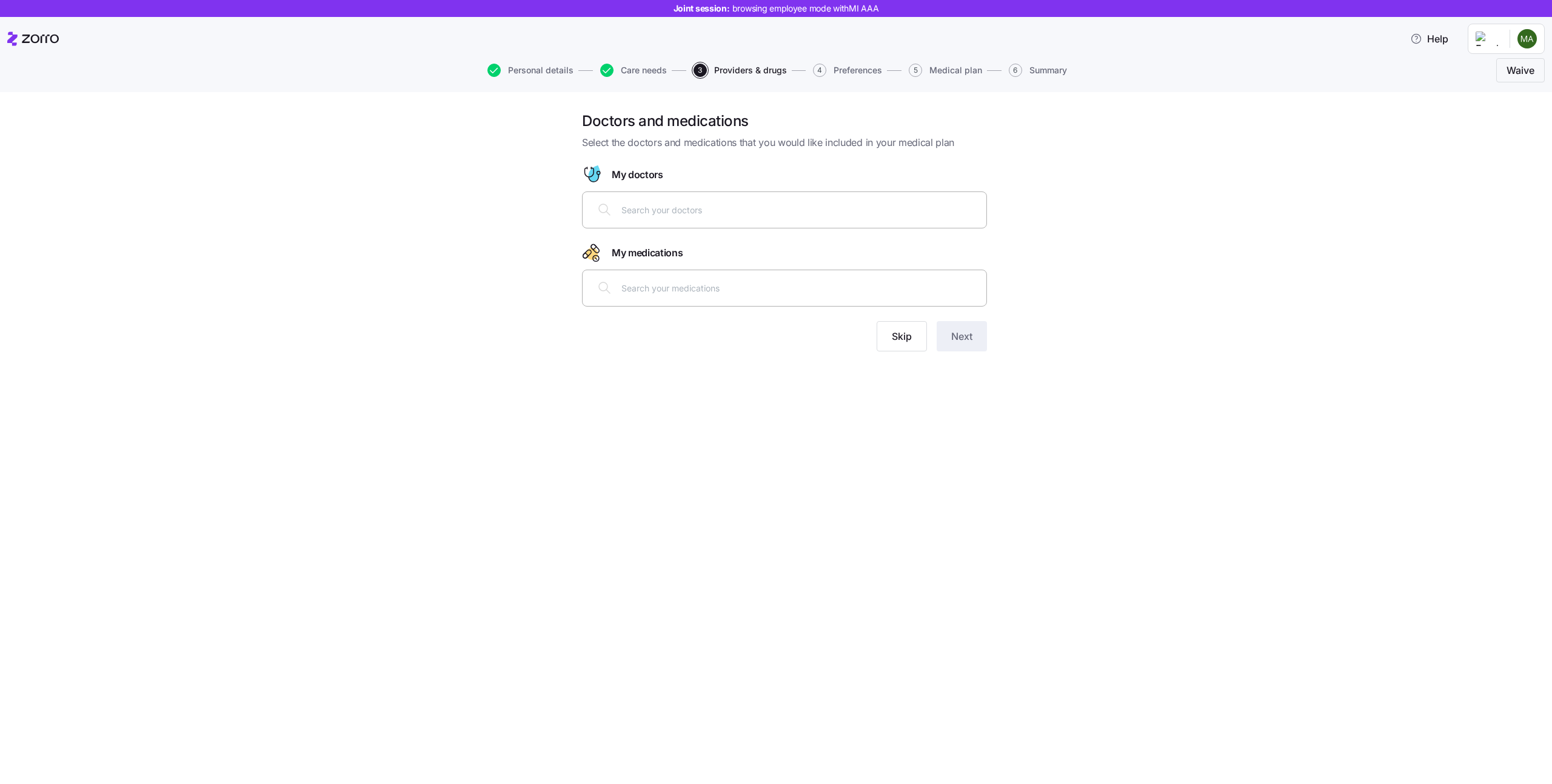
click at [692, 222] on div at bounding box center [784, 210] width 389 height 29
type input "cohen"
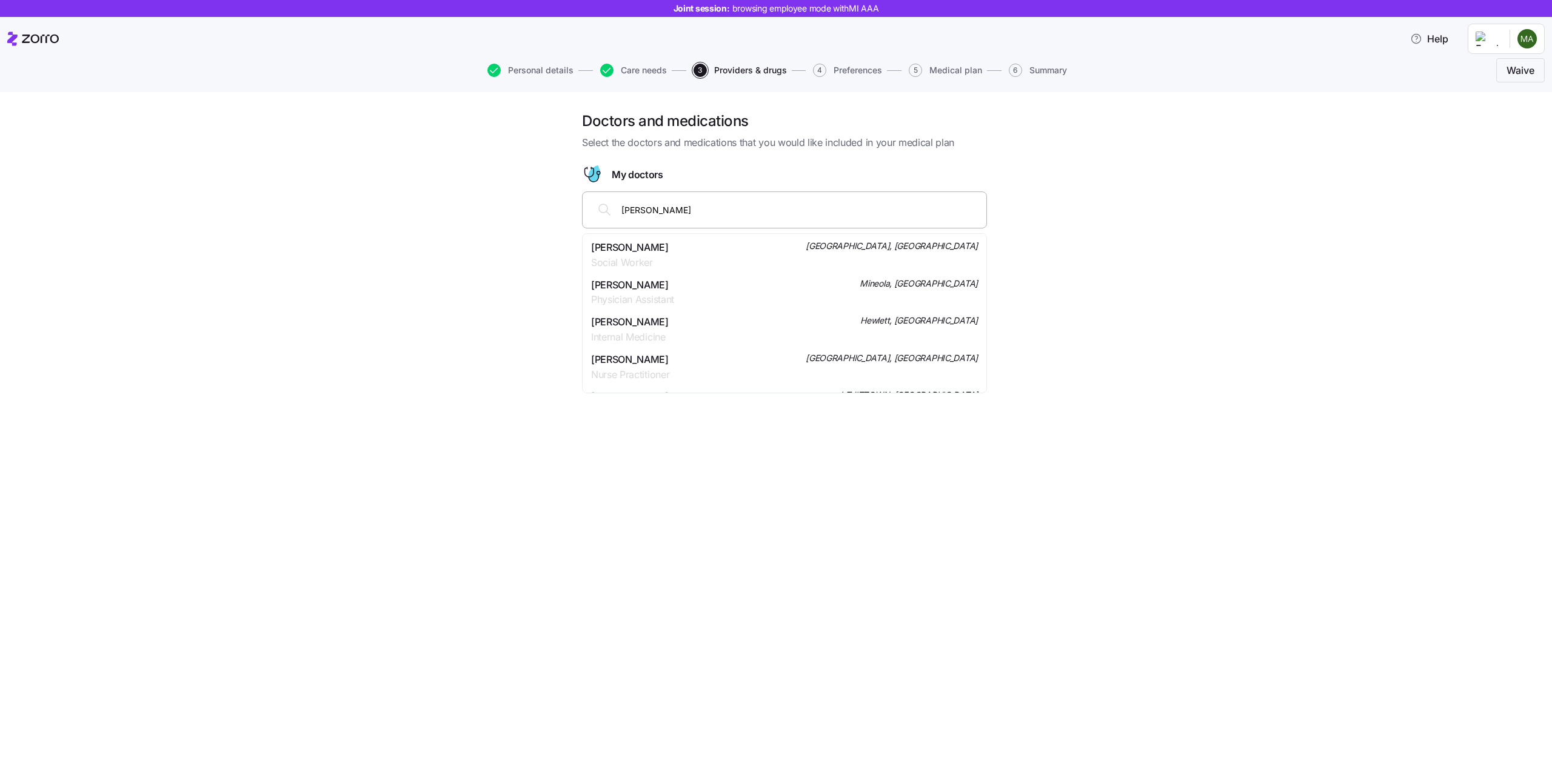
click at [686, 335] on div "Daniel H Cohen Internal Medicine Hewlett, NY" at bounding box center [784, 330] width 386 height 30
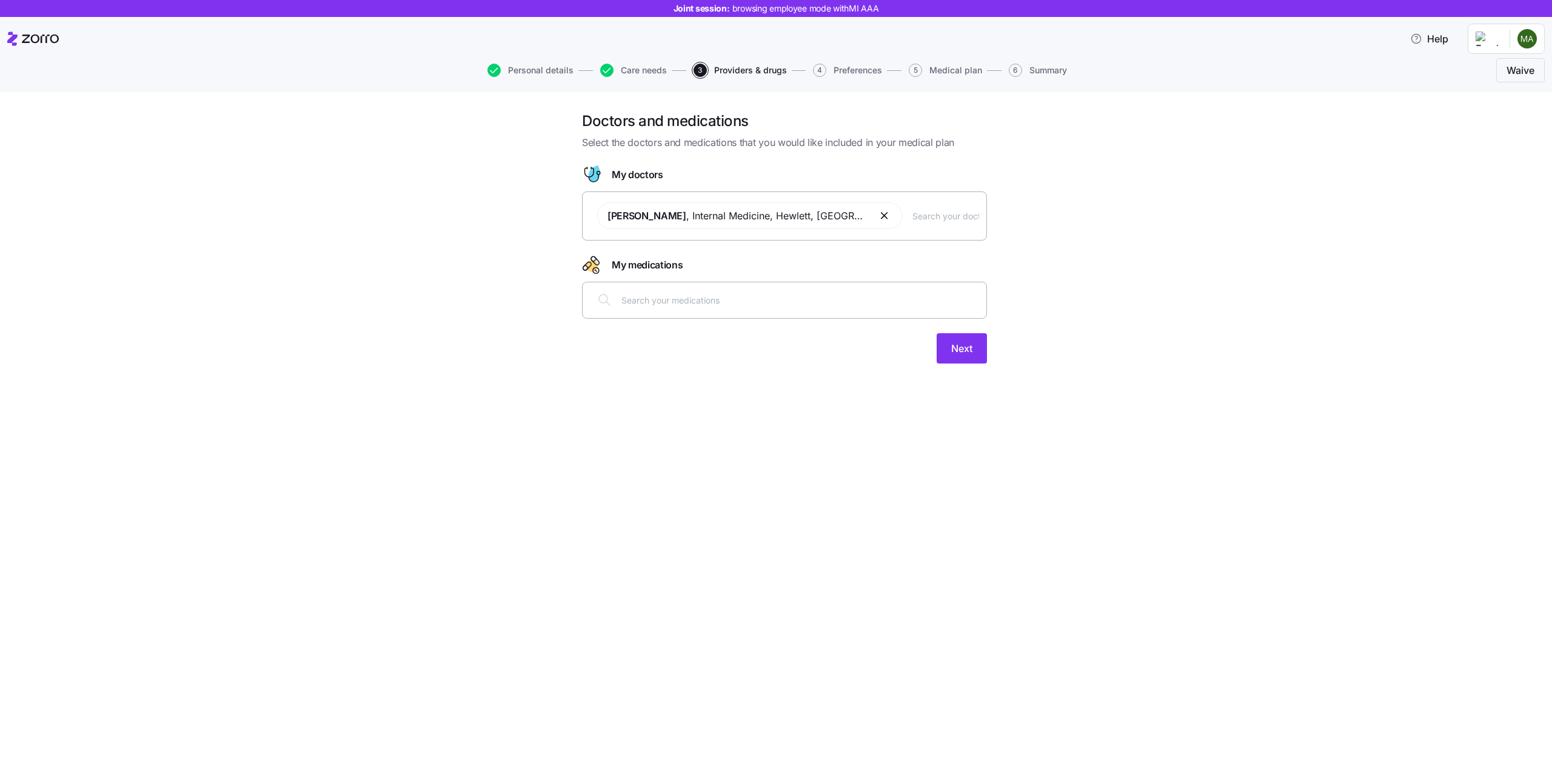
click at [645, 303] on input "text" at bounding box center [800, 300] width 358 height 13
type input "accutane"
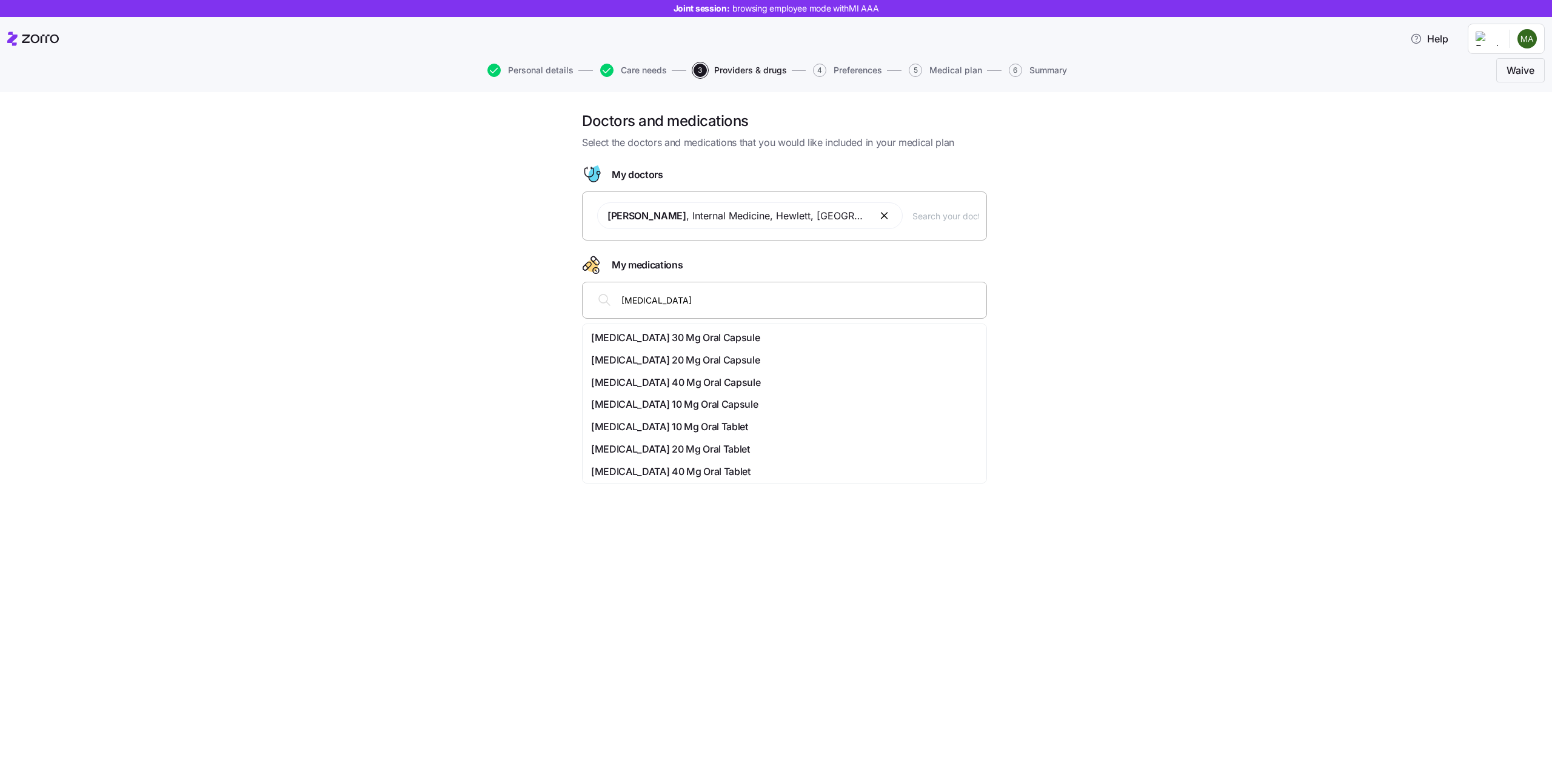
click at [659, 359] on span "Accutane 20 Mg Oral Capsule" at bounding box center [675, 360] width 168 height 15
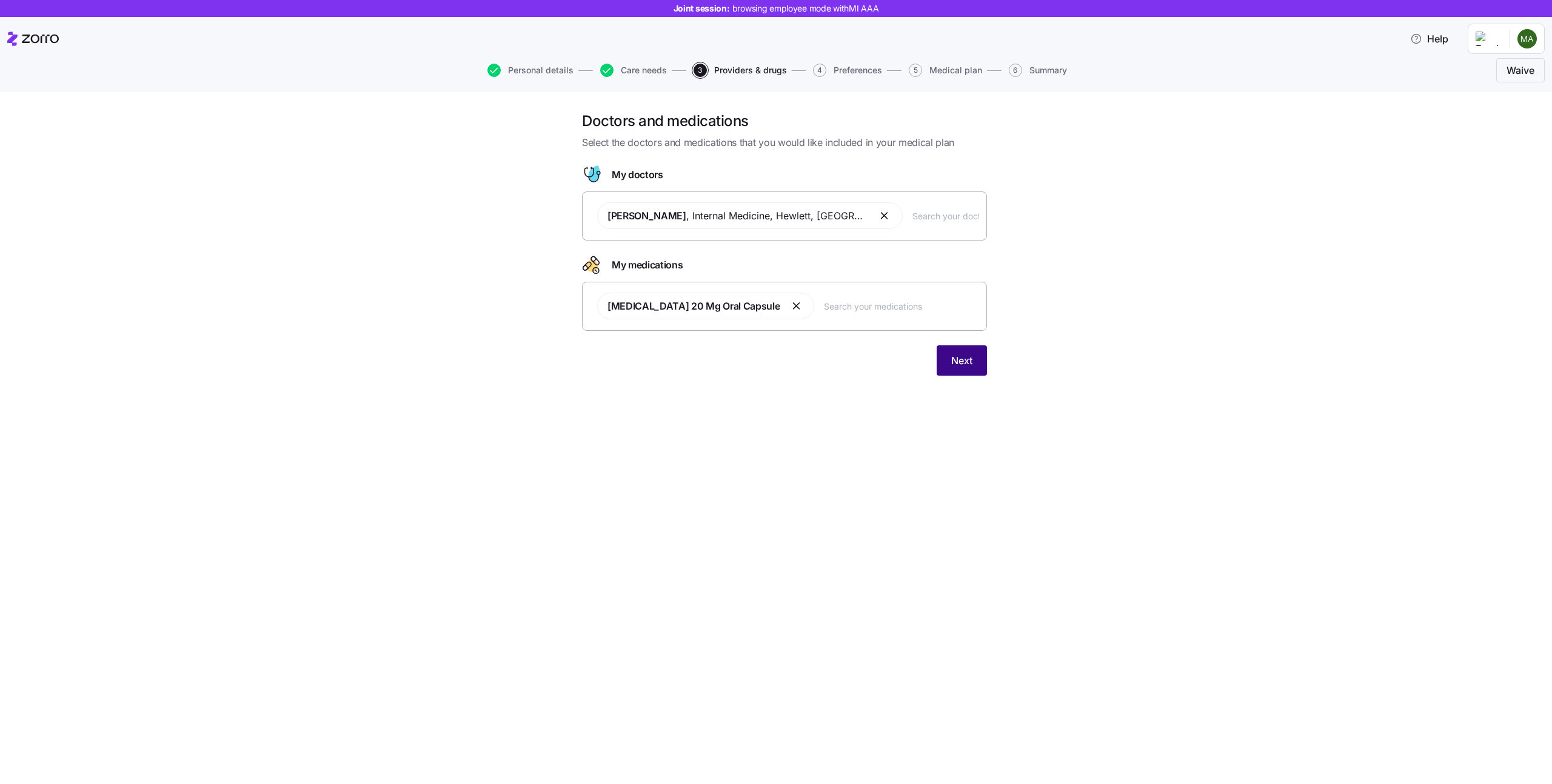
click at [961, 365] on span "Next" at bounding box center [962, 360] width 21 height 14
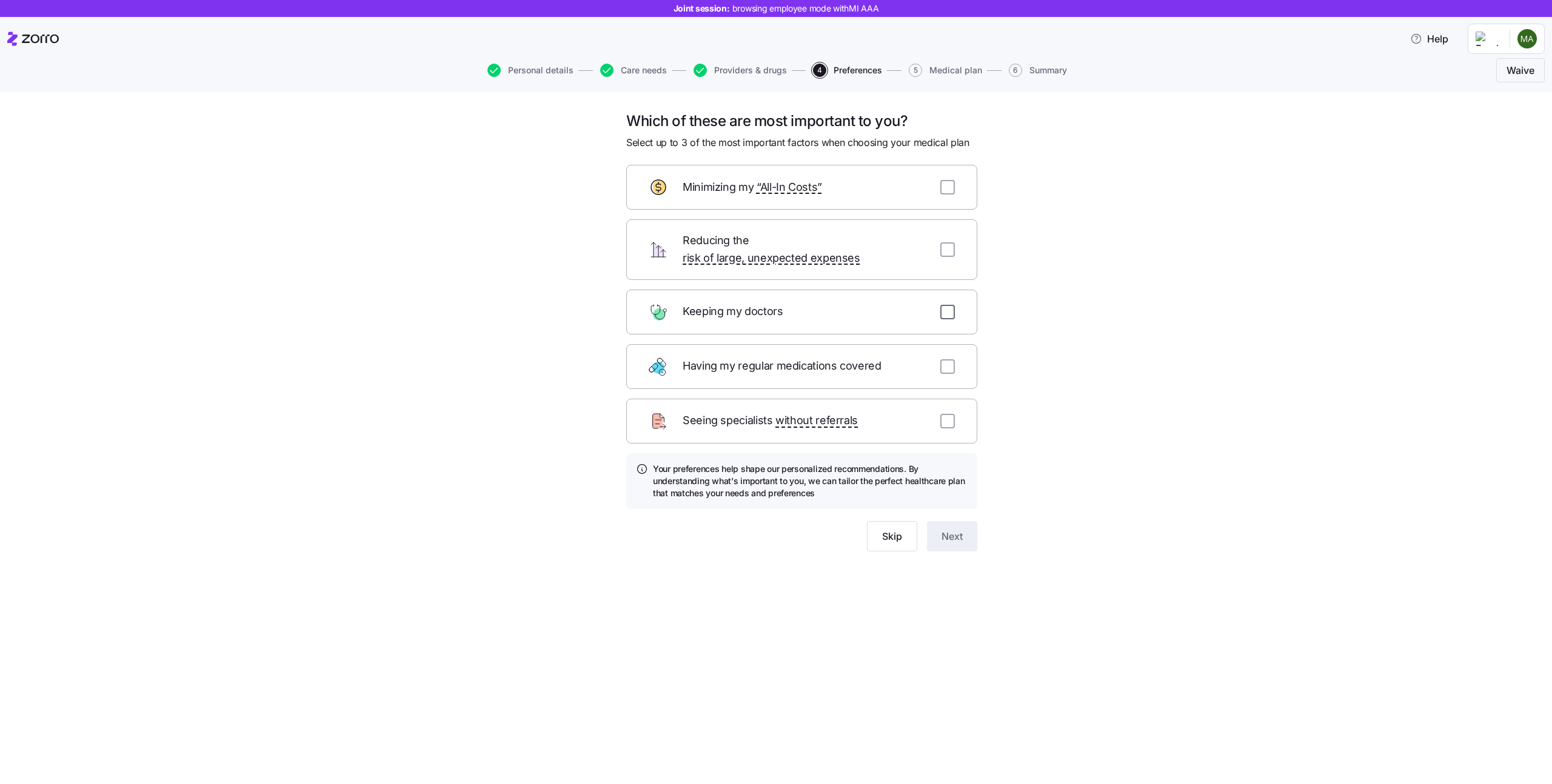
click at [947, 305] on input "checkbox" at bounding box center [947, 312] width 14 height 14
checkbox input "true"
click at [947, 250] on div "Reducing the risk of large, unexpected expenses" at bounding box center [802, 249] width 351 height 60
click at [947, 249] on div "Reducing the risk of large, unexpected expenses" at bounding box center [802, 249] width 351 height 60
click at [947, 243] on input "checkbox" at bounding box center [947, 249] width 14 height 14
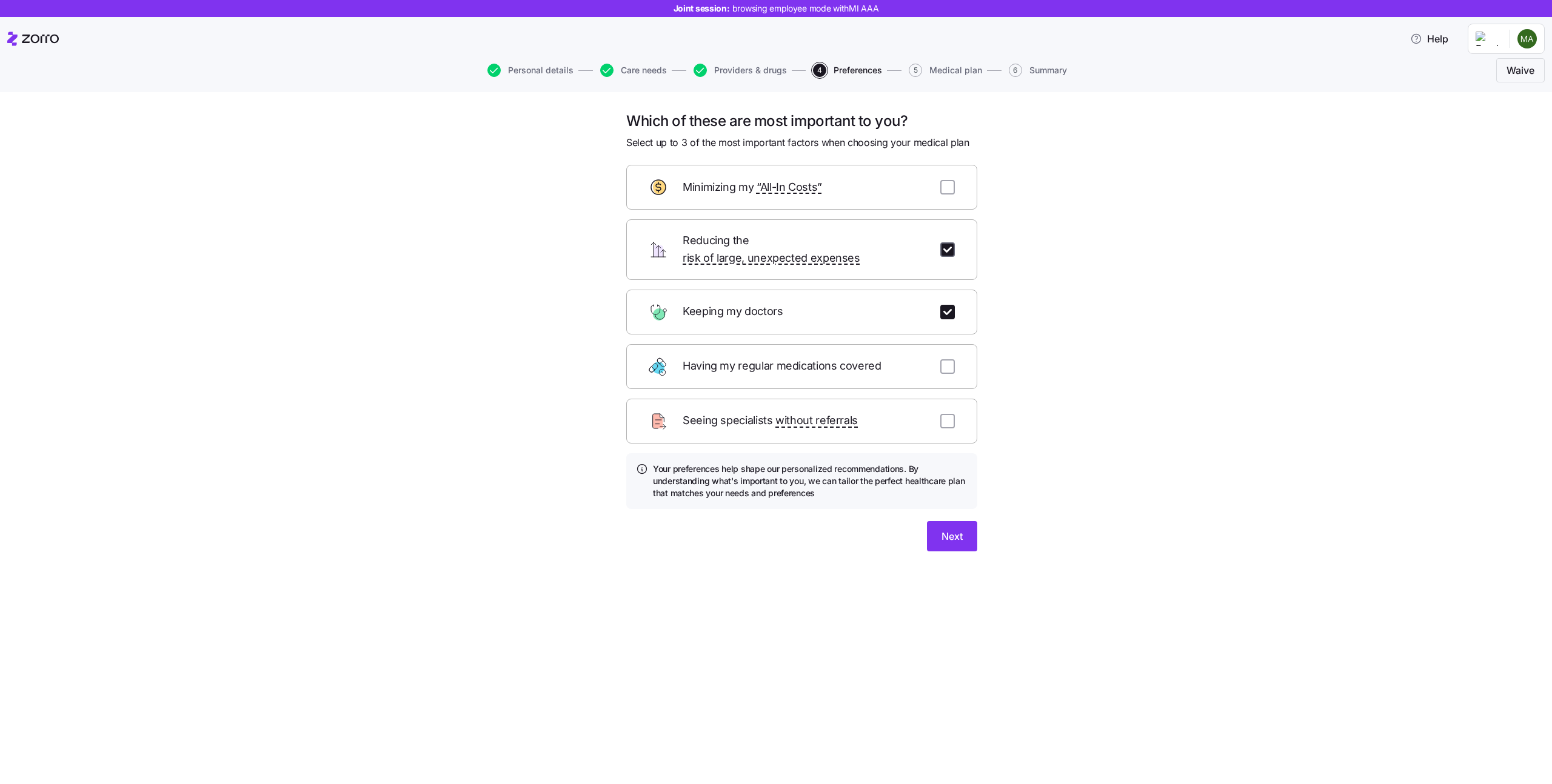
checkbox input "true"
click at [947, 182] on input "checkbox" at bounding box center [947, 187] width 14 height 14
checkbox input "true"
click at [964, 521] on button "Next" at bounding box center [951, 537] width 50 height 30
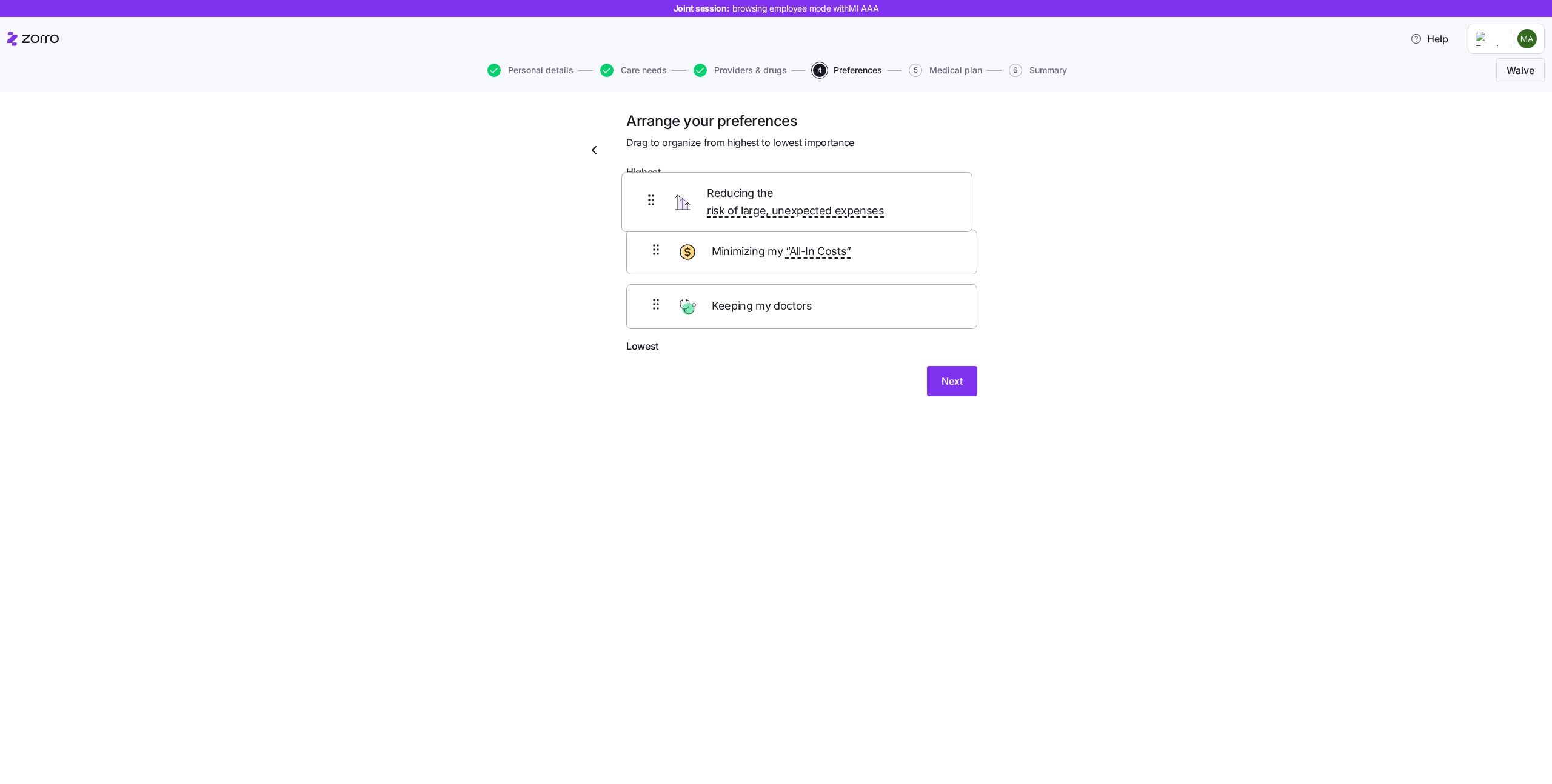
drag, startPoint x: 642, startPoint y: 271, endPoint x: 637, endPoint y: 202, distance: 69.2
click at [637, 202] on div "Minimizing my “All-In Costs” Reducing the risk of large, unexpected expenses Ke…" at bounding box center [802, 262] width 351 height 154
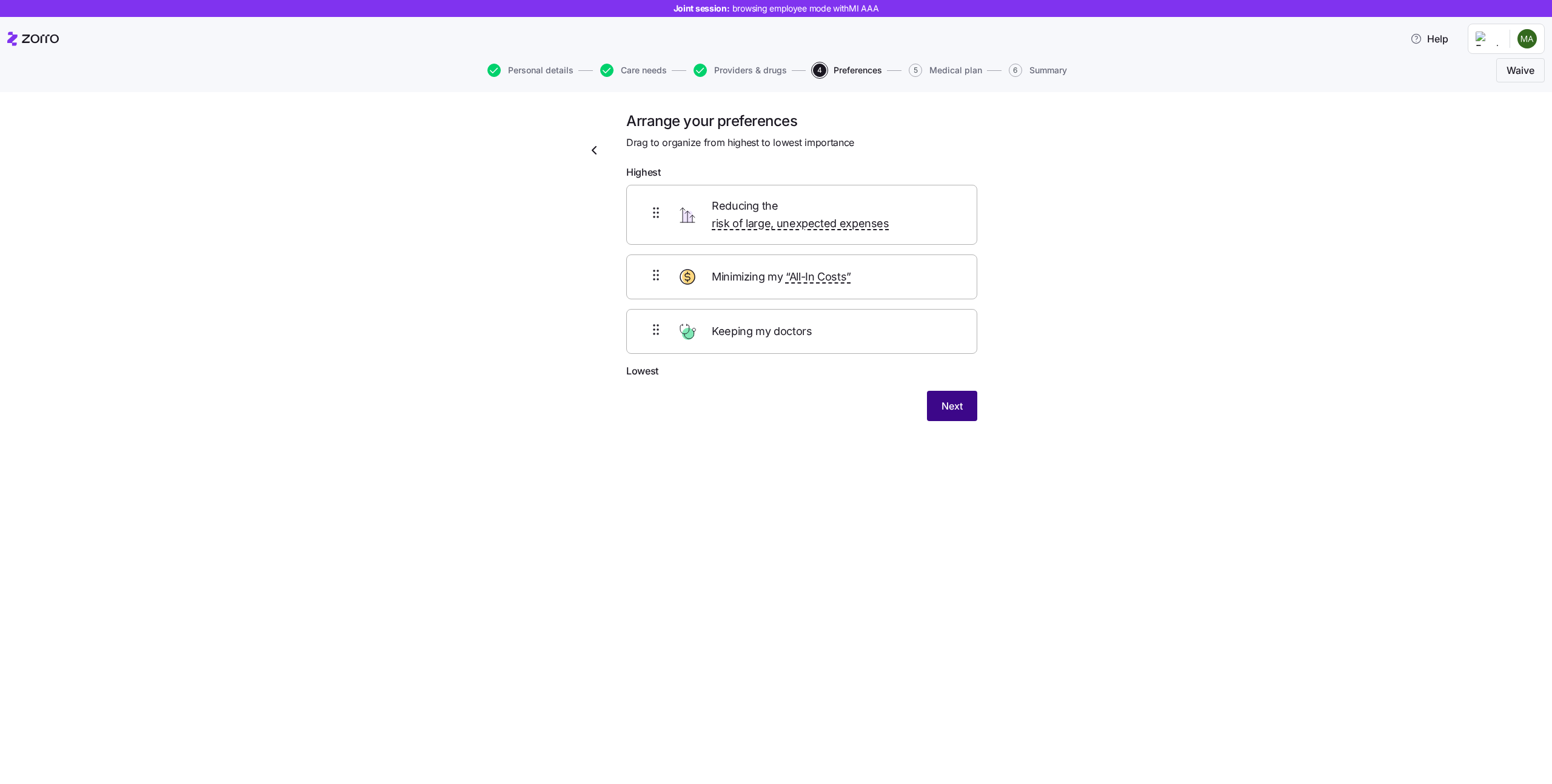
click at [957, 399] on span "Next" at bounding box center [952, 405] width 21 height 14
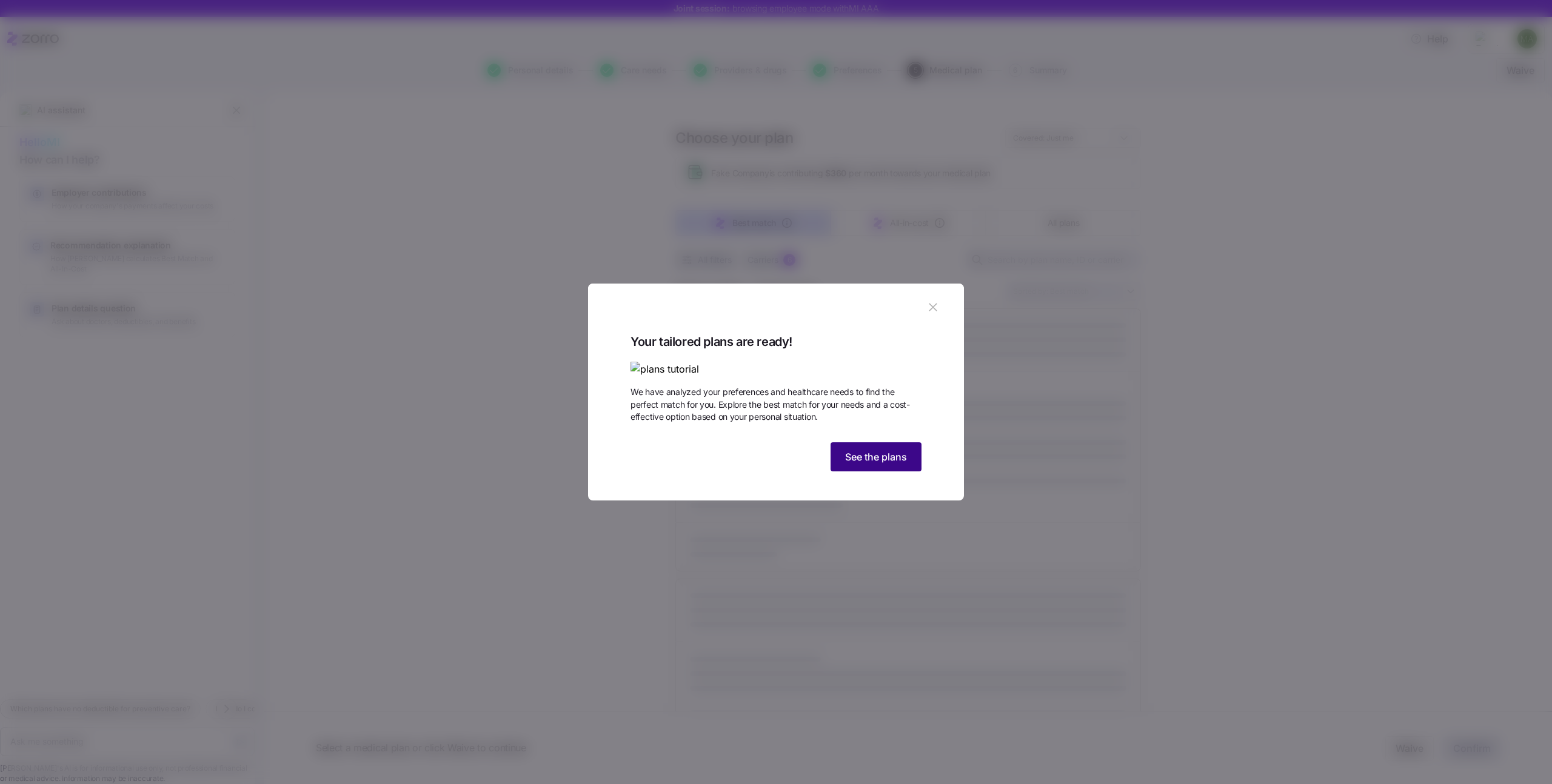
click at [878, 465] on span "See the plans" at bounding box center [876, 456] width 61 height 14
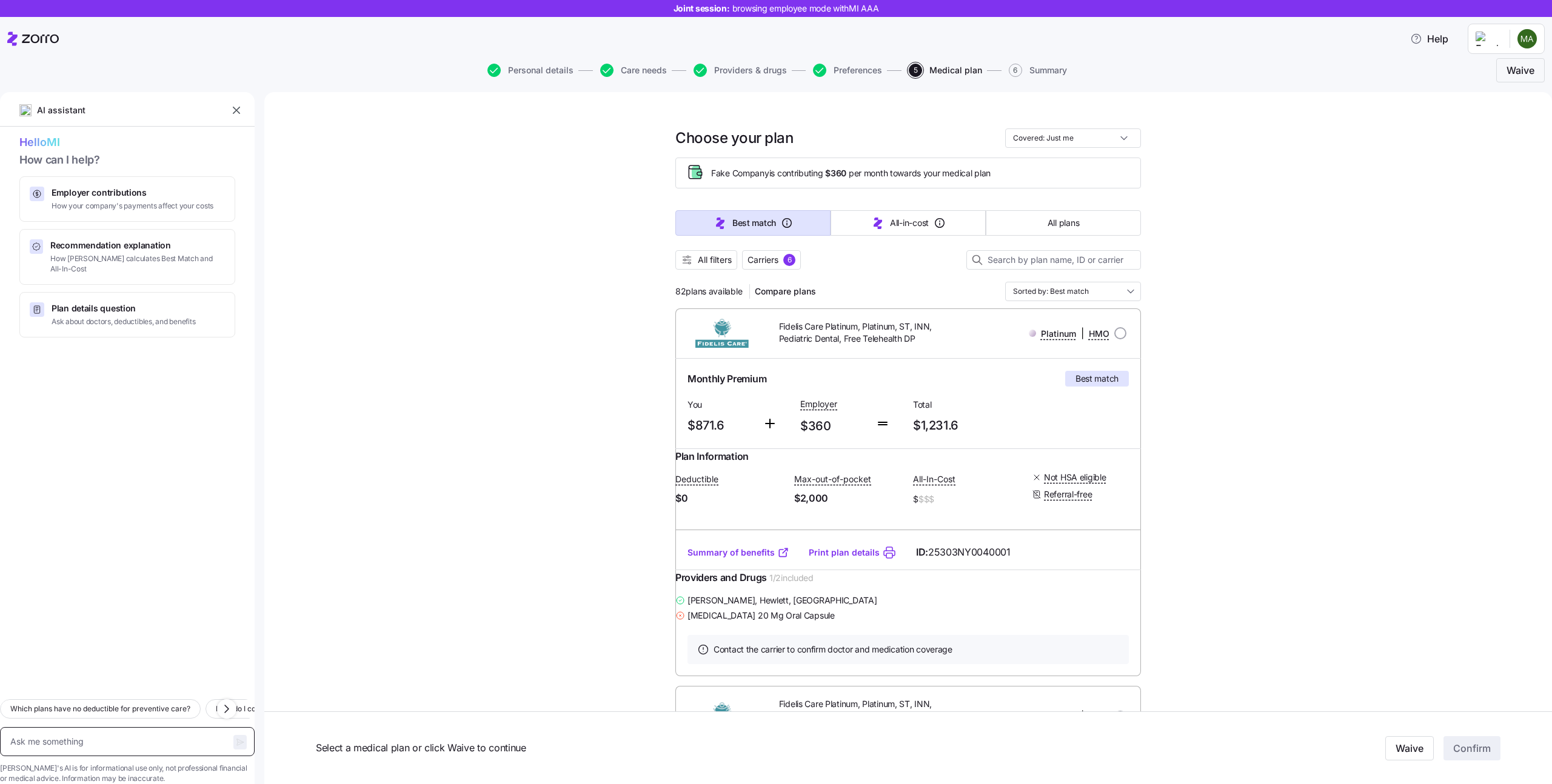
click at [51, 727] on textarea at bounding box center [128, 741] width 255 height 29
type textarea "x"
type textarea "H"
type textarea "x"
type textarea "He"
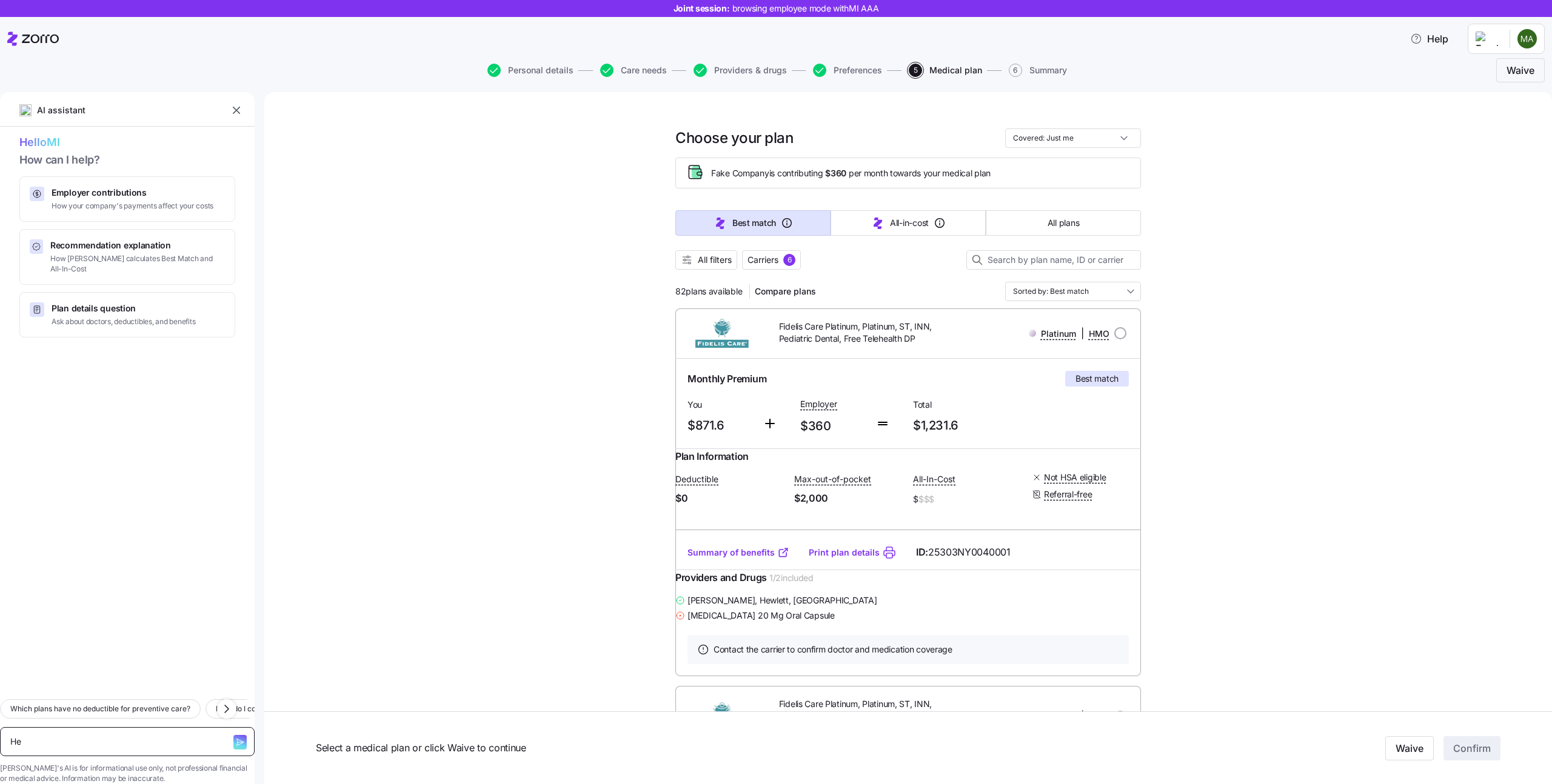
type textarea "x"
type textarea "Hey"
type textarea "x"
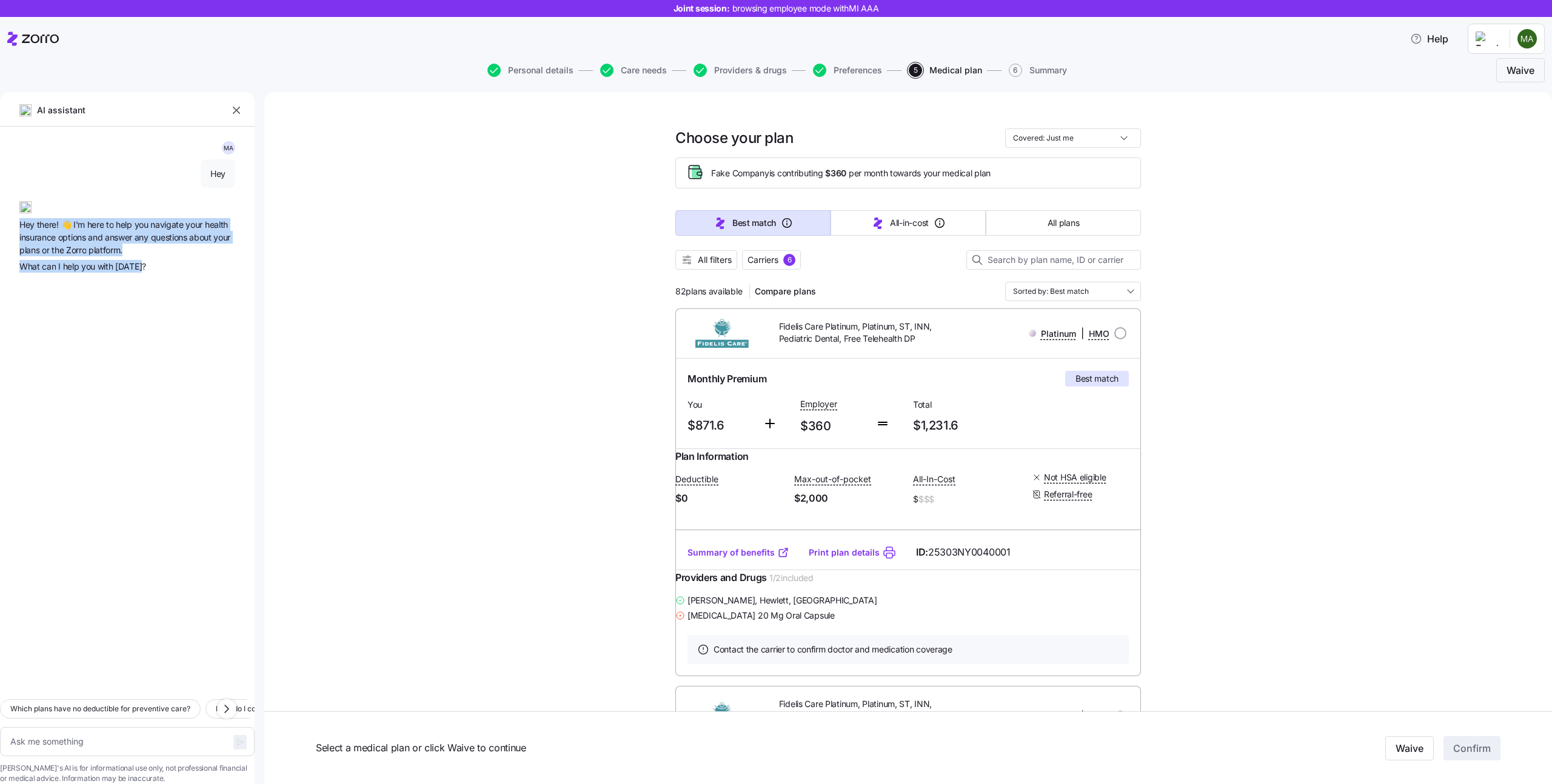
drag, startPoint x: 157, startPoint y: 270, endPoint x: 4, endPoint y: 228, distance: 158.7
click at [4, 228] on div "M A Hey Hey there! 👋 I'm here to help you navigate your health insurance option…" at bounding box center [128, 408] width 255 height 563
copy div "Hey there! 👋 I'm here to help you navigate your health insurance options and an…"
click at [64, 727] on textarea at bounding box center [128, 741] width 255 height 29
paste textarea "How do I schedule an appointment with a consultant?"
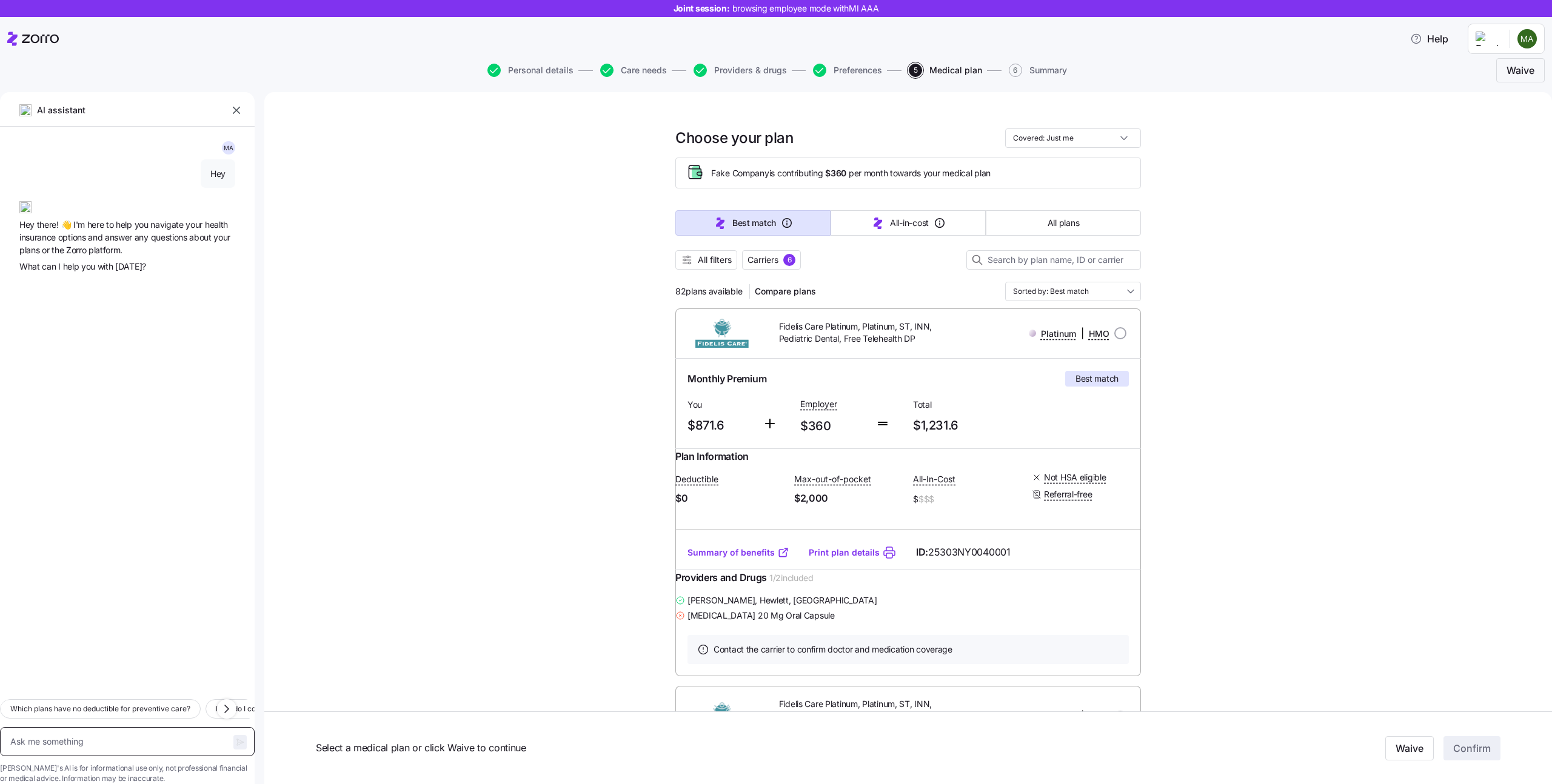
type textarea "x"
type textarea "How do I schedule an appointment with a consultant?"
type textarea "x"
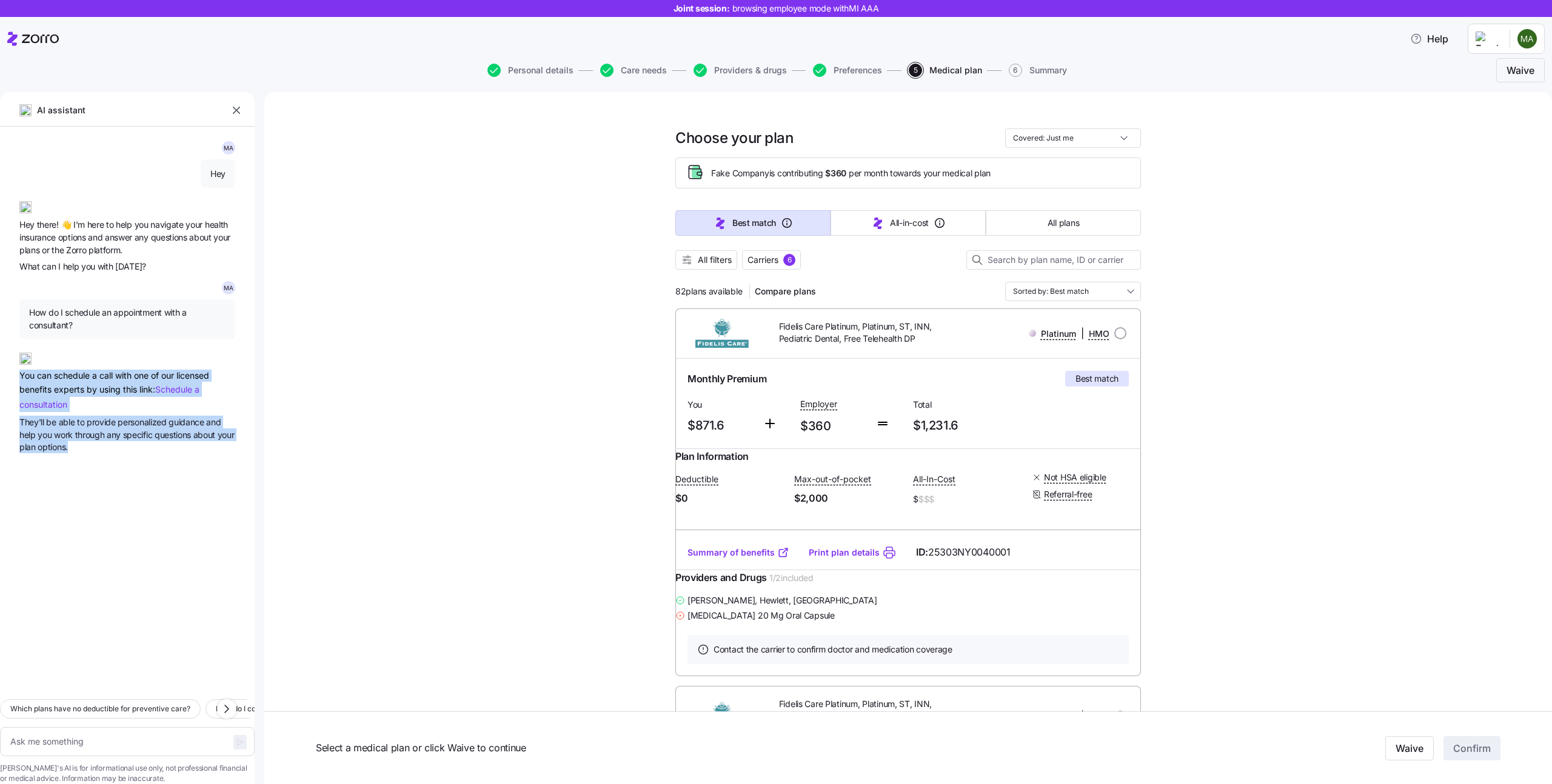
drag, startPoint x: 99, startPoint y: 448, endPoint x: 20, endPoint y: 379, distance: 104.9
click at [20, 379] on div "M A Hey Hey there! 👋 I'm here to help you navigate your health insurance option…" at bounding box center [128, 408] width 255 height 563
copy div "You can schedule a call with one of our licensed benefits experts by using this…"
click at [84, 727] on textarea at bounding box center [128, 741] width 255 height 29
paste textarea "How would my portion of the premium affect my payroll?"
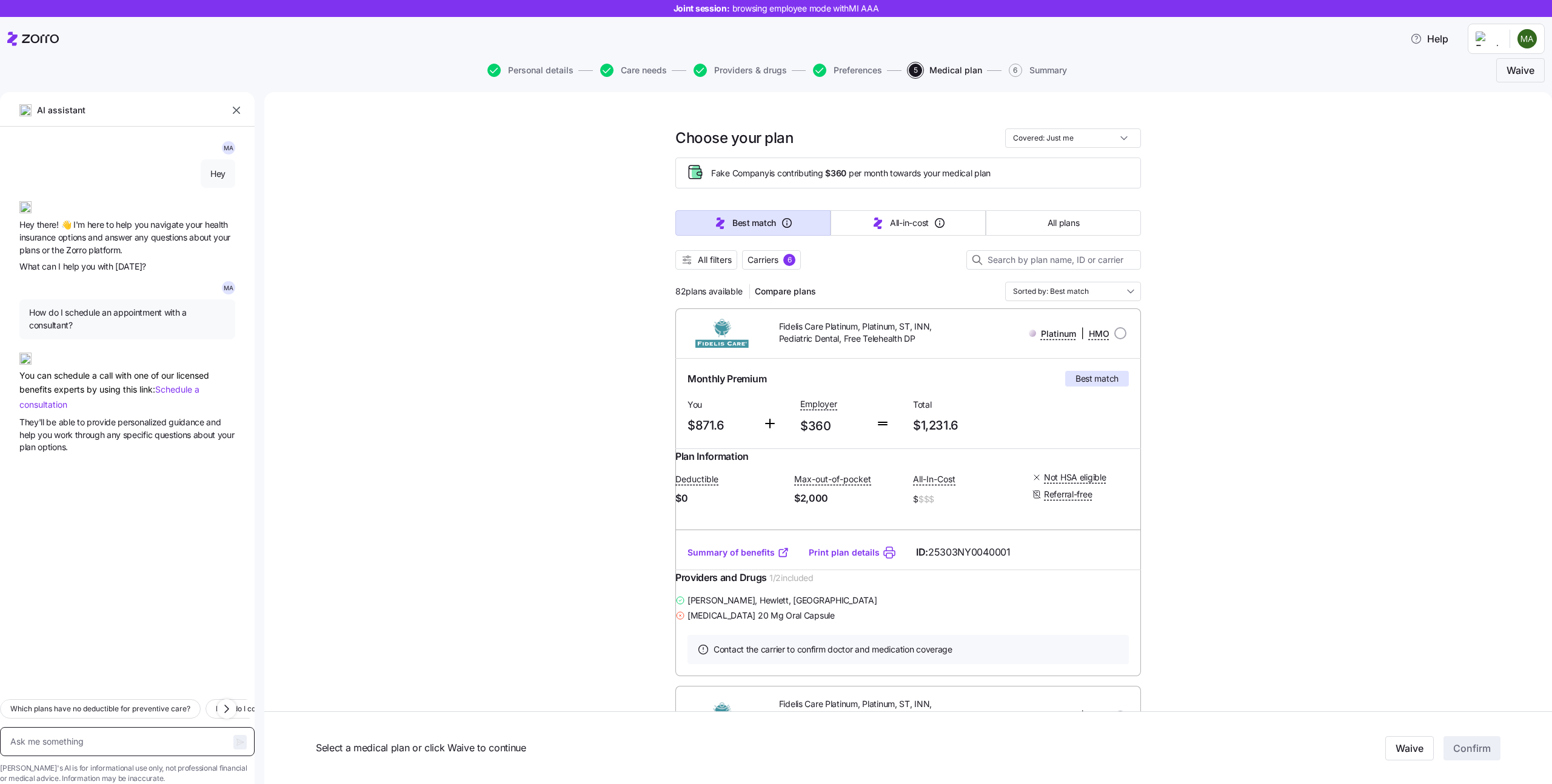
type textarea "x"
type textarea "How would my portion of the premium affect my payroll?"
type textarea "x"
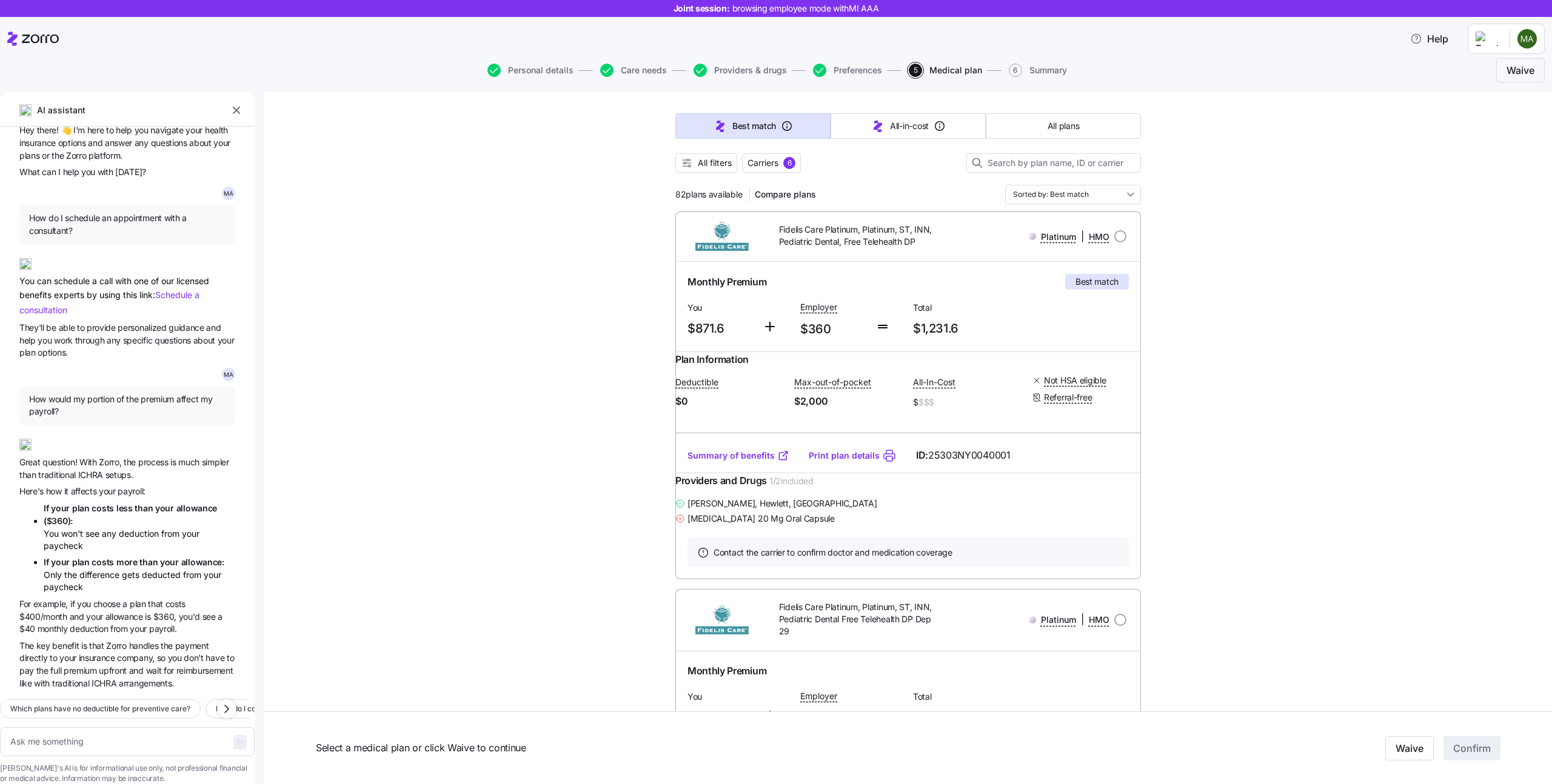
scroll to position [141, 0]
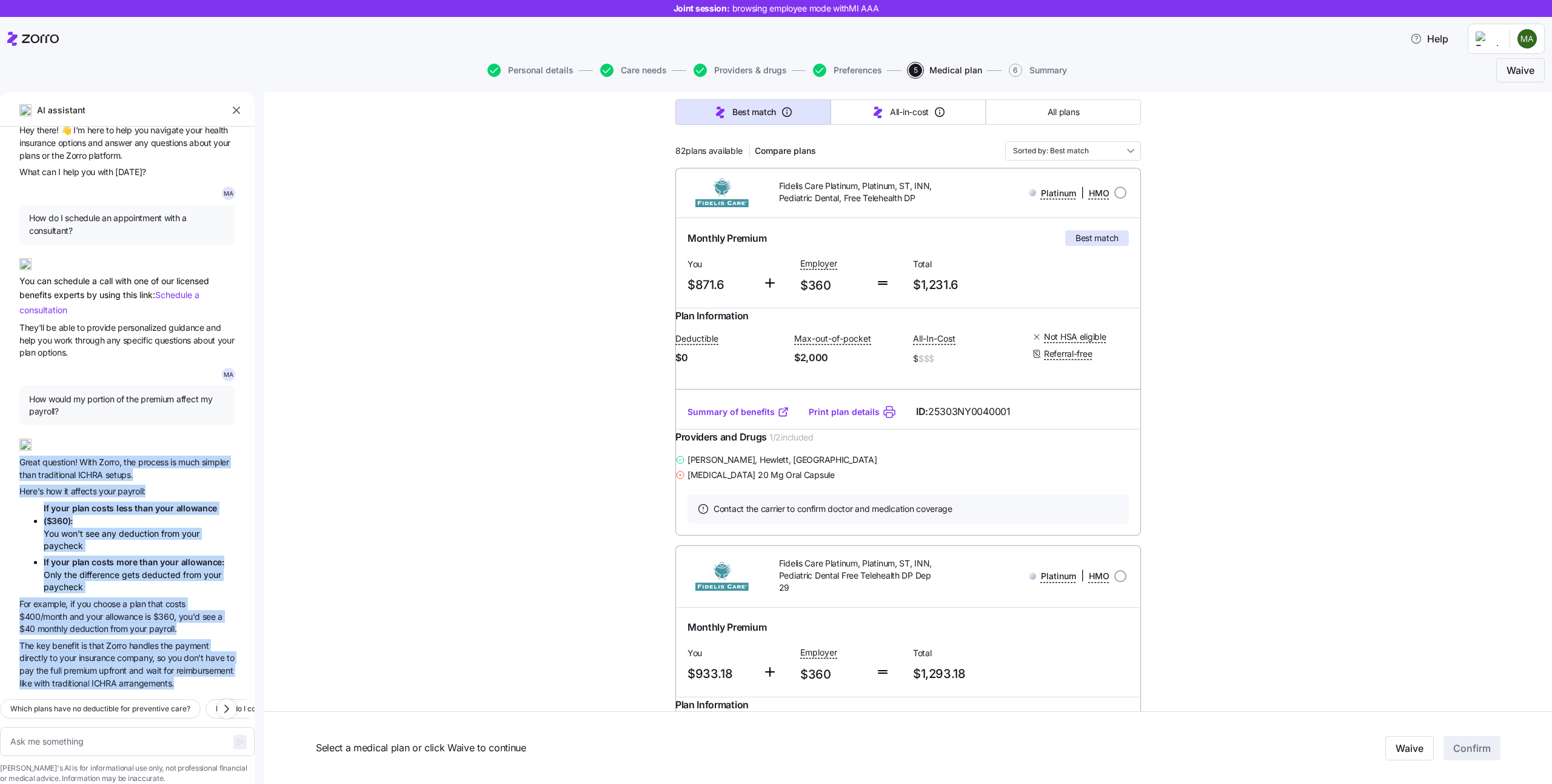
drag, startPoint x: 84, startPoint y: 663, endPoint x: 20, endPoint y: 433, distance: 238.7
click at [20, 433] on div "M A Hey Hey there! 👋 I'm here to help you navigate your health insurance option…" at bounding box center [128, 408] width 255 height 563
copy div "Great question! With Zorro, the process is much simpler than traditional ICHRA …"
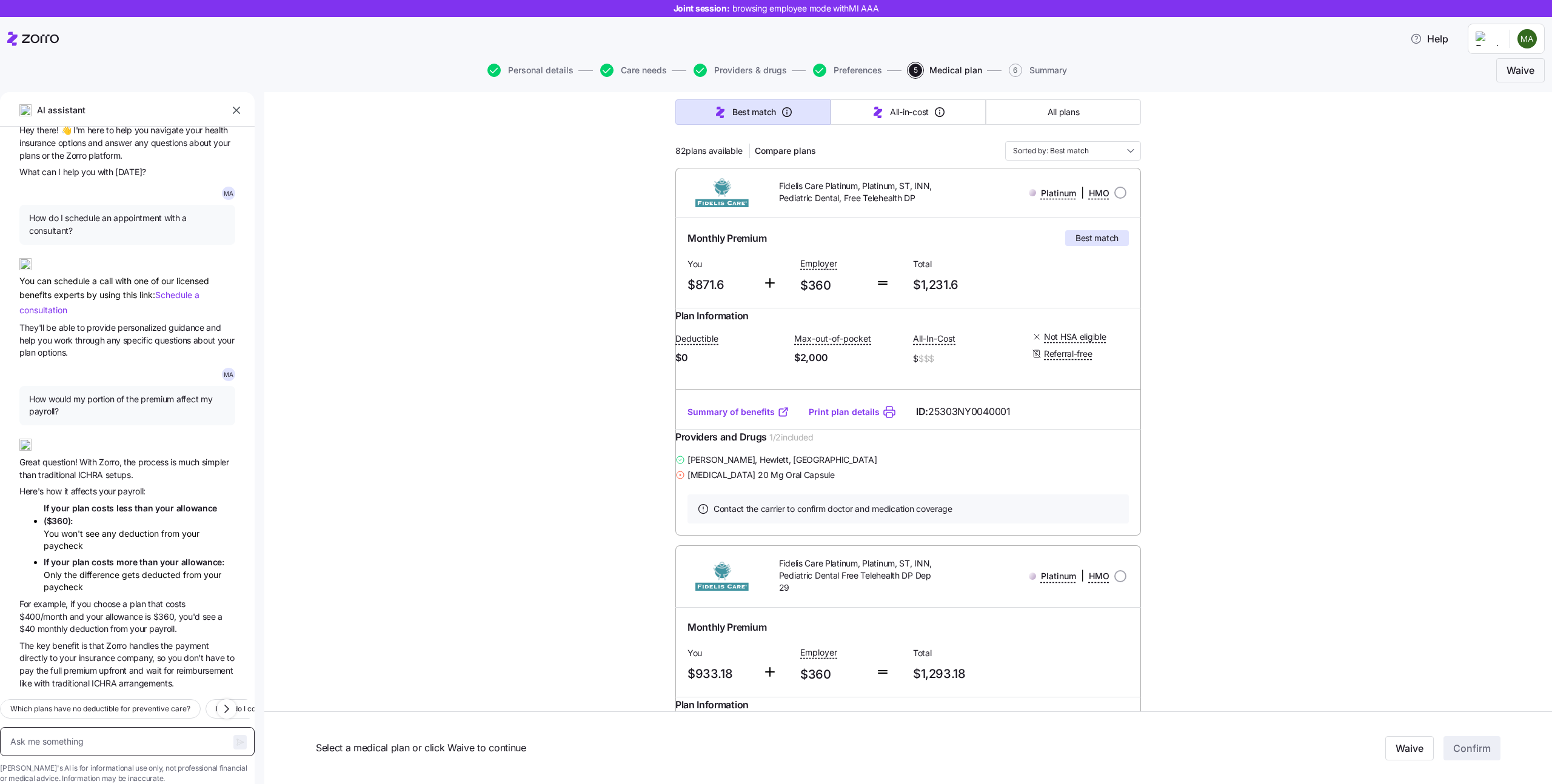
click at [104, 727] on textarea at bounding box center [128, 741] width 255 height 29
paste textarea "Which of the plans include my doctor and has the lowest deductible?"
type textarea "x"
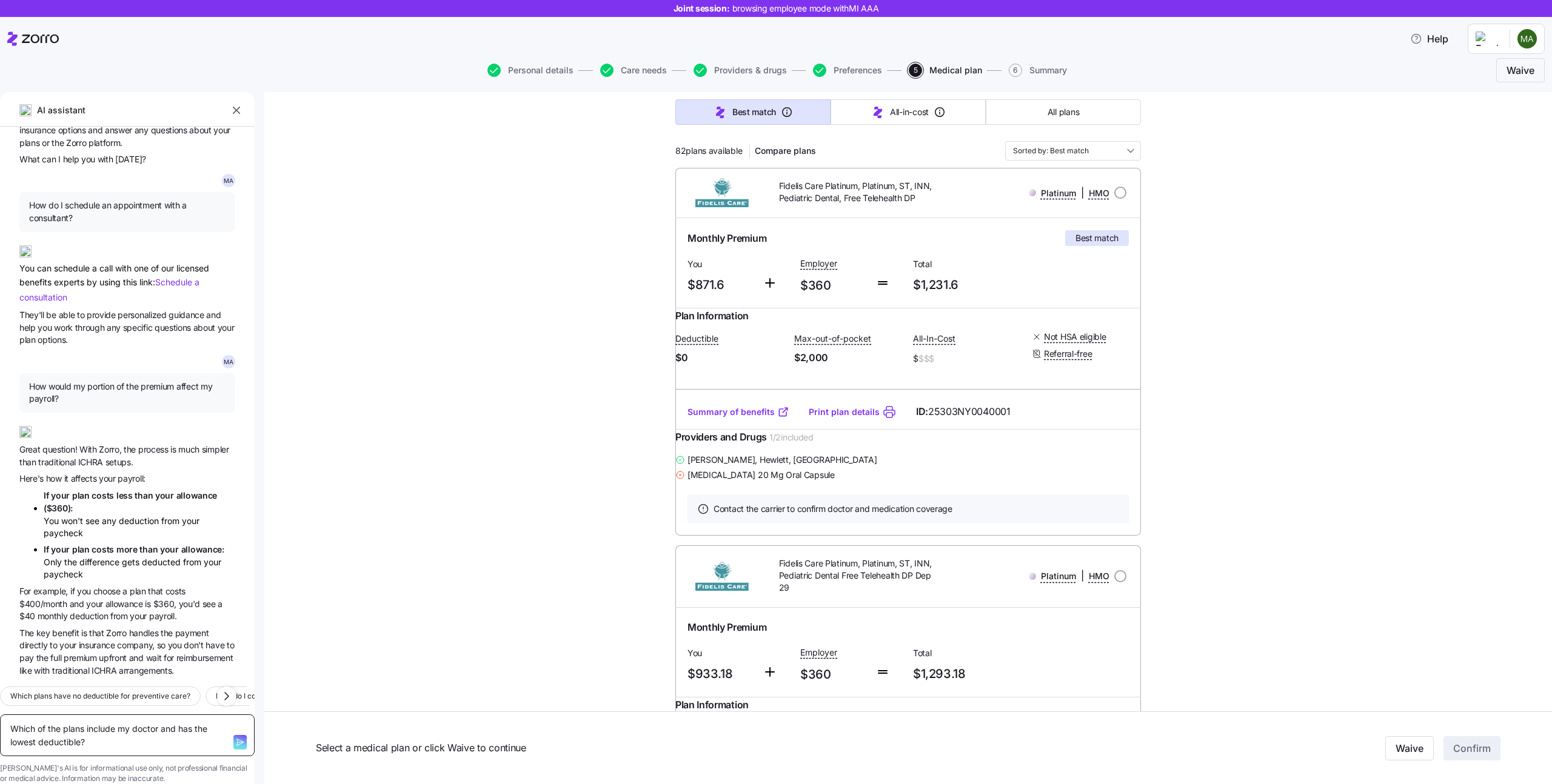
type textarea "Which of the plans include my doctor and has the lowest deductible?"
type textarea "x"
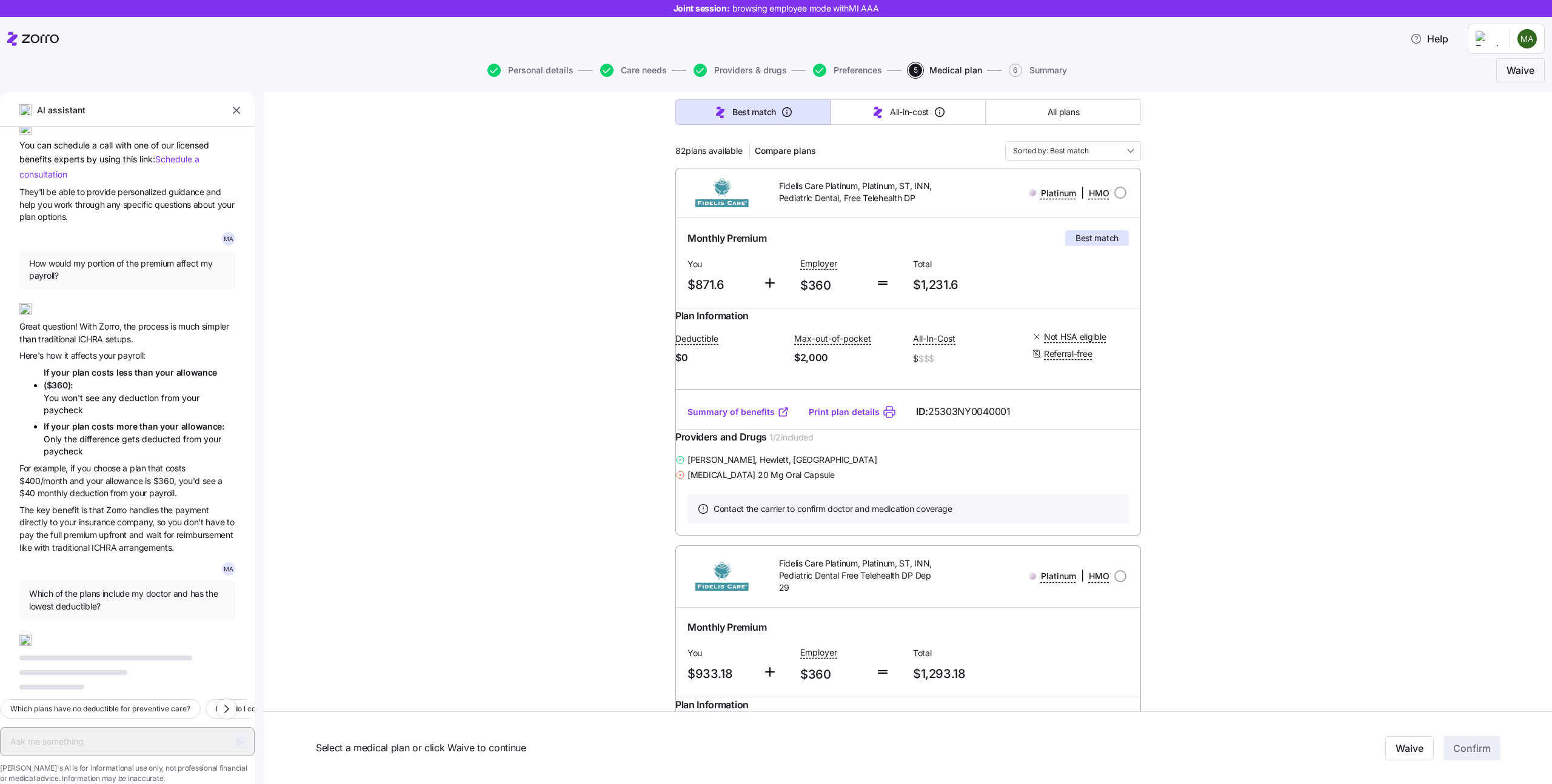
scroll to position [263, 0]
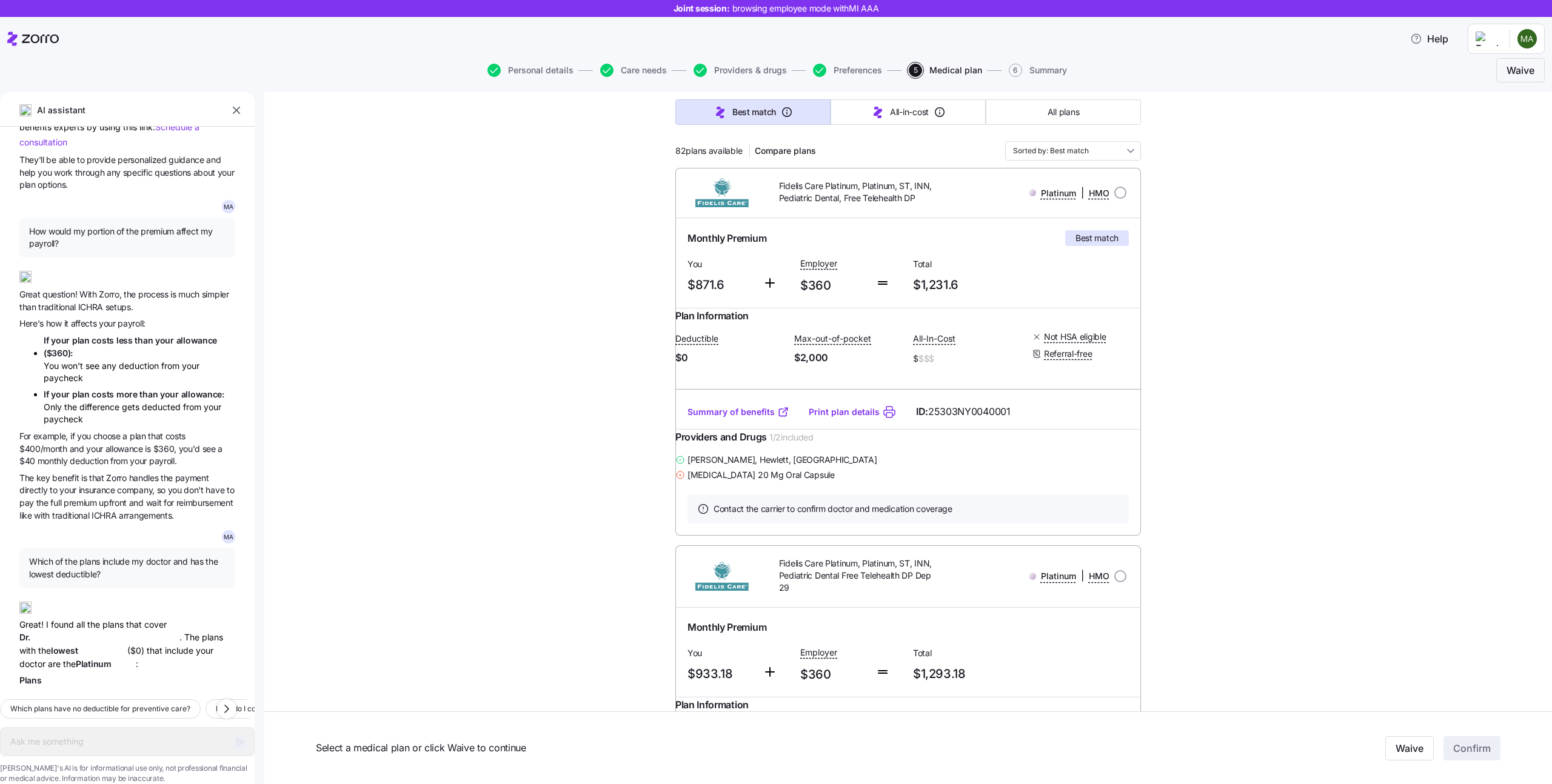
type textarea "x"
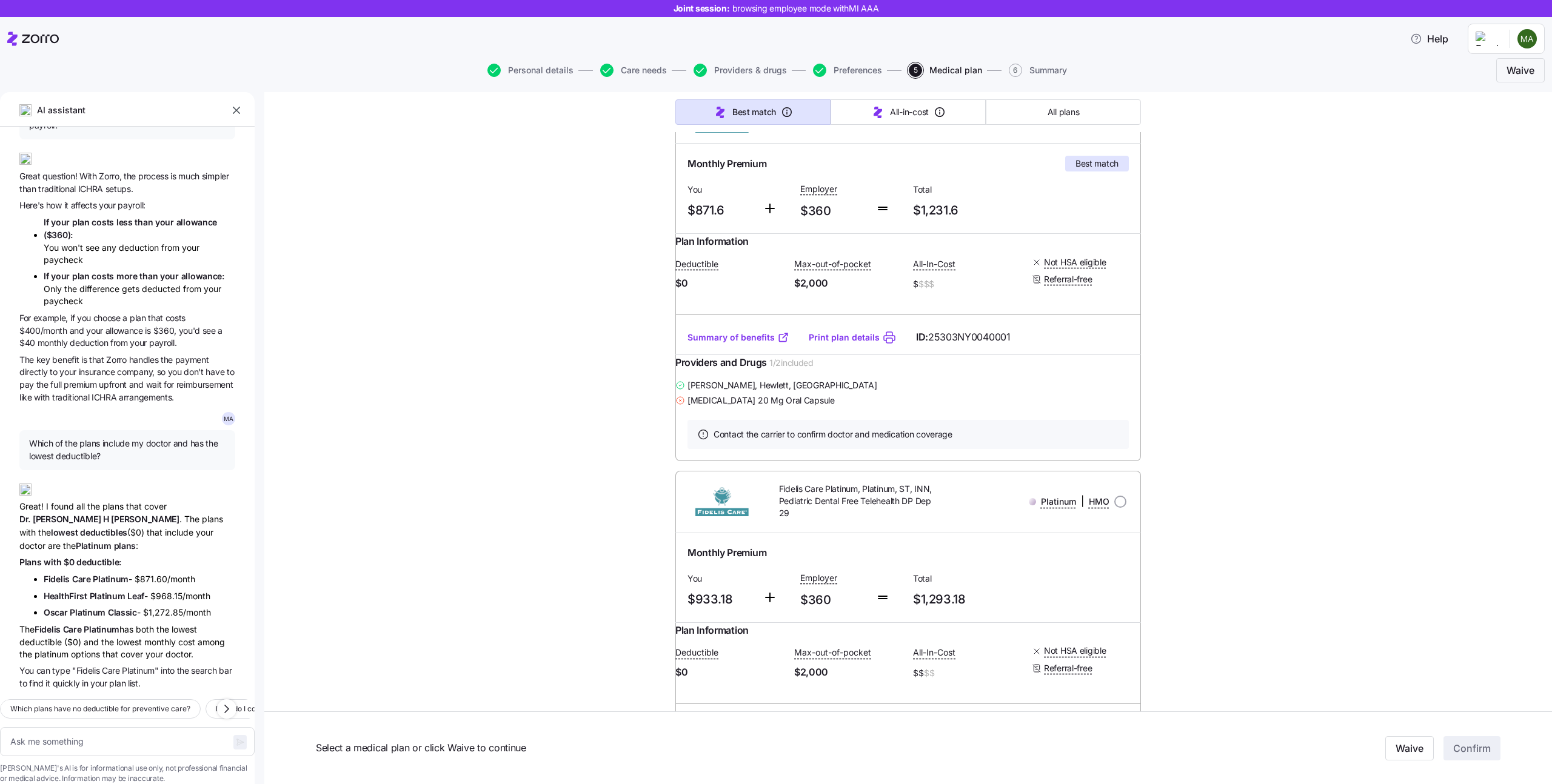
scroll to position [254, 0]
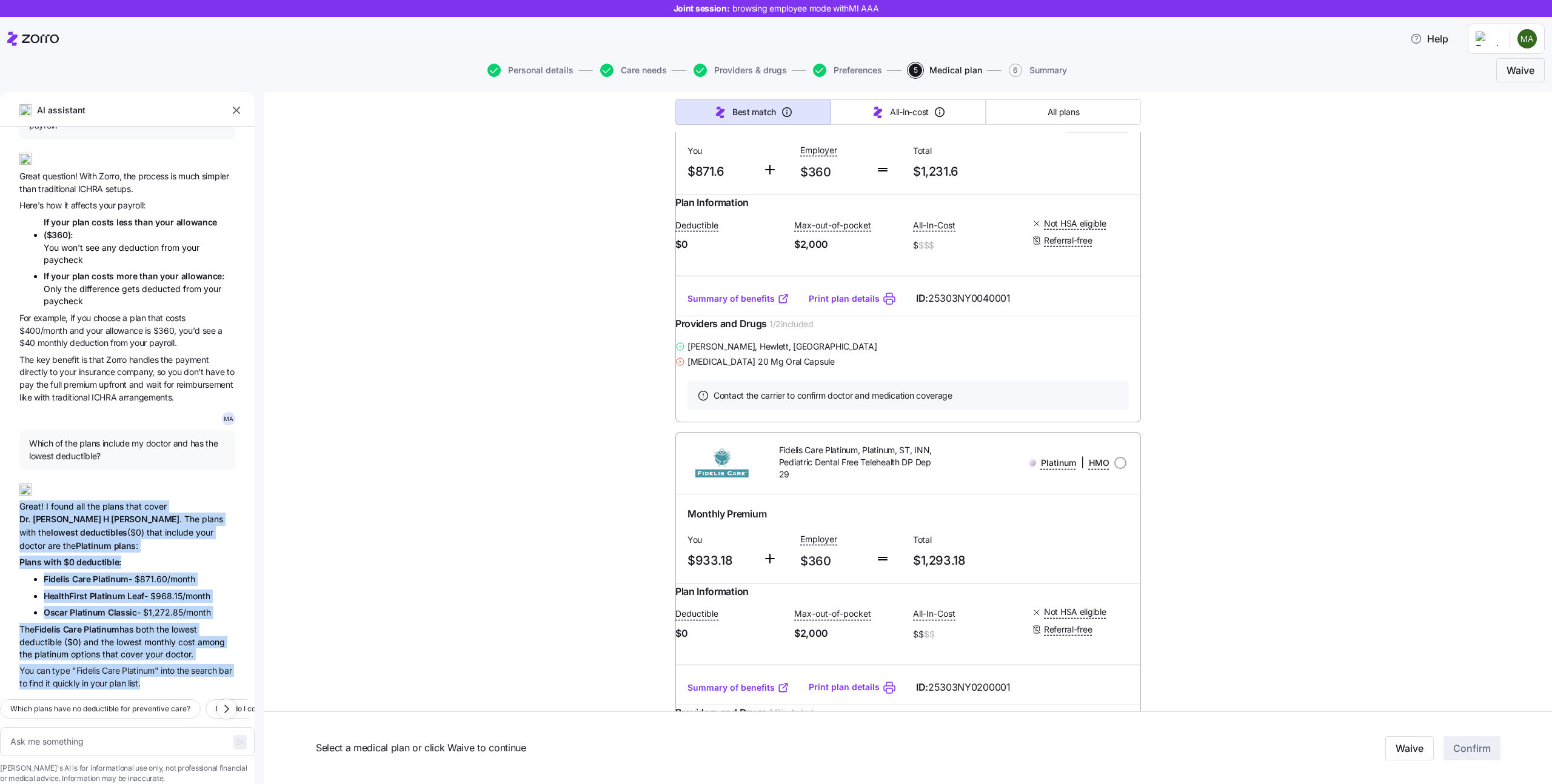
drag, startPoint x: 150, startPoint y: 662, endPoint x: 9, endPoint y: 486, distance: 225.5
click at [9, 486] on div "M A Hey Hey there! 👋 I'm here to help you navigate your health insurance option…" at bounding box center [128, 408] width 255 height 563
copy div "Great! I found all the plans that cover Dr. Daniel H Cohen . The plans with the…"
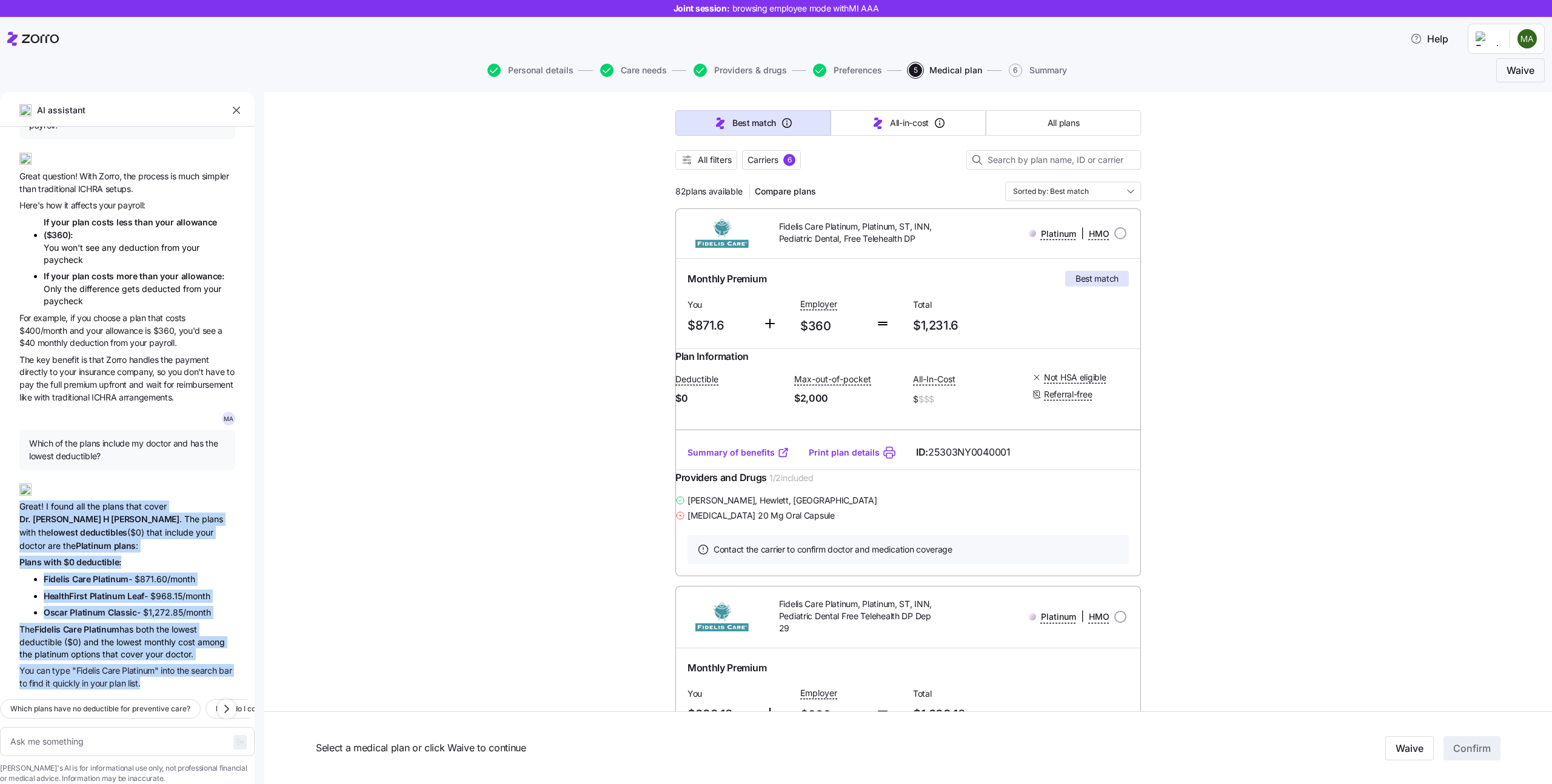
scroll to position [99, 0]
